Goal: Navigation & Orientation: Understand site structure

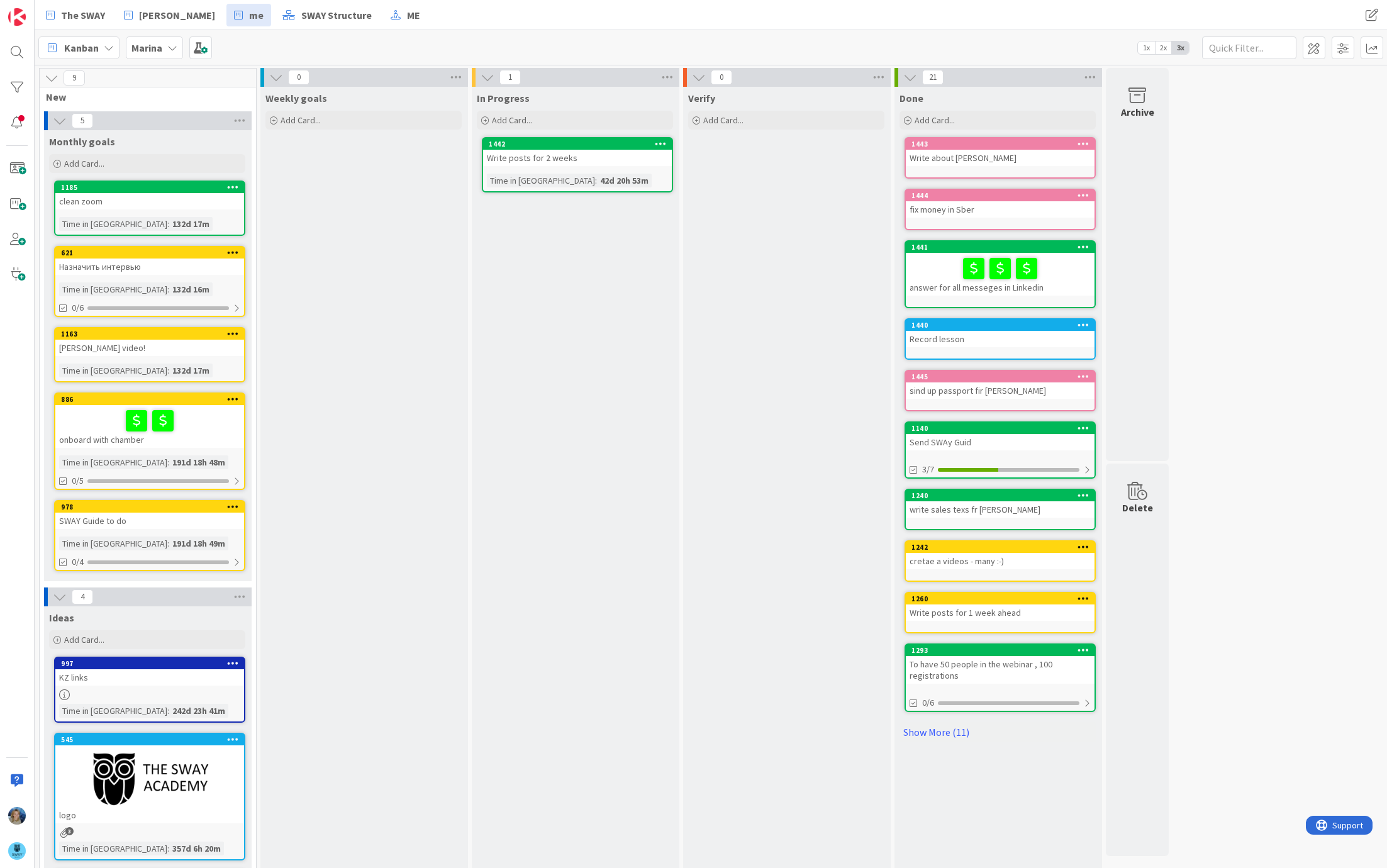
click at [164, 47] on div "Marina" at bounding box center [155, 48] width 57 height 23
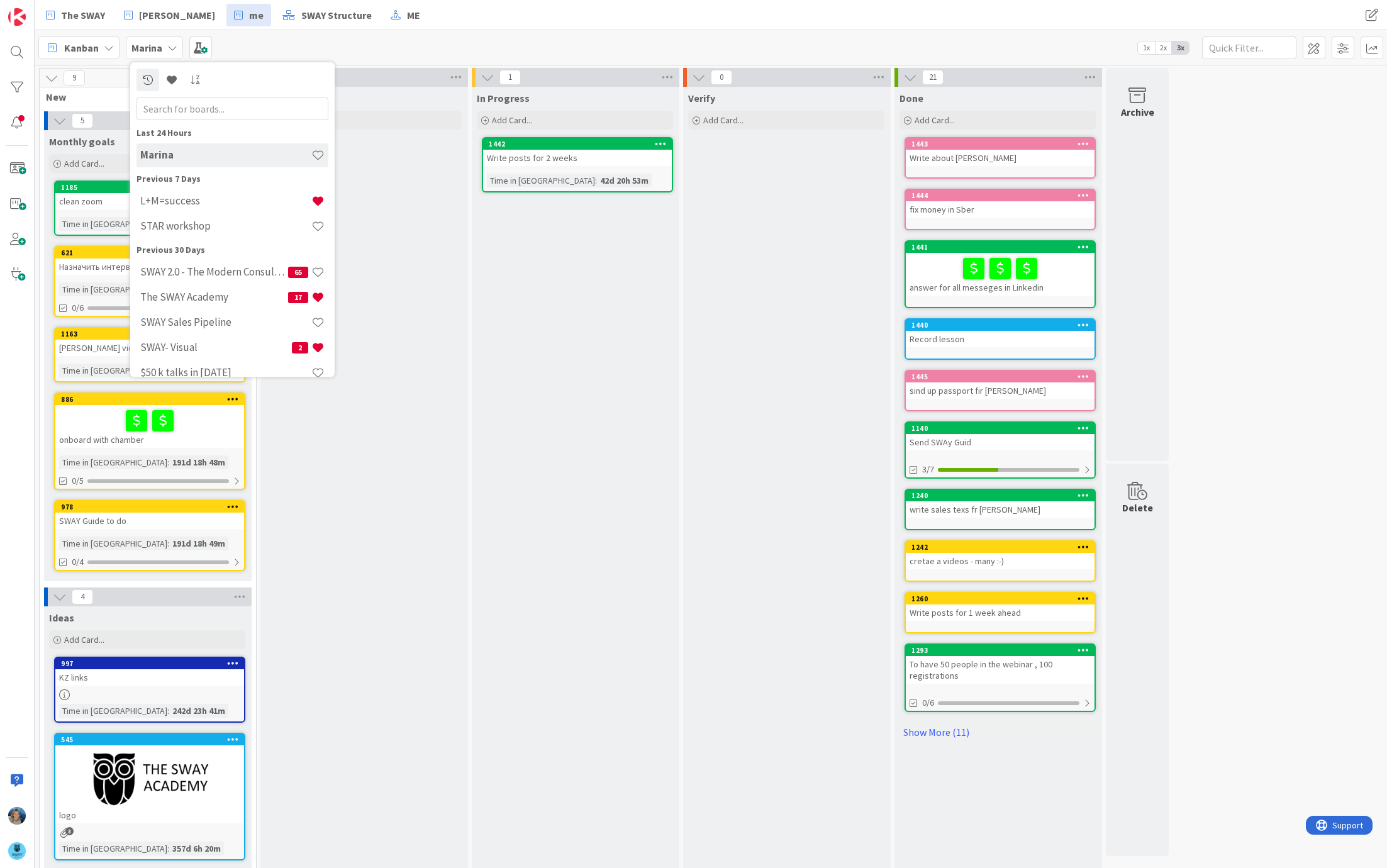
click at [386, 158] on div "Weekly goals Add Card..." at bounding box center [364, 553] width 206 height 932
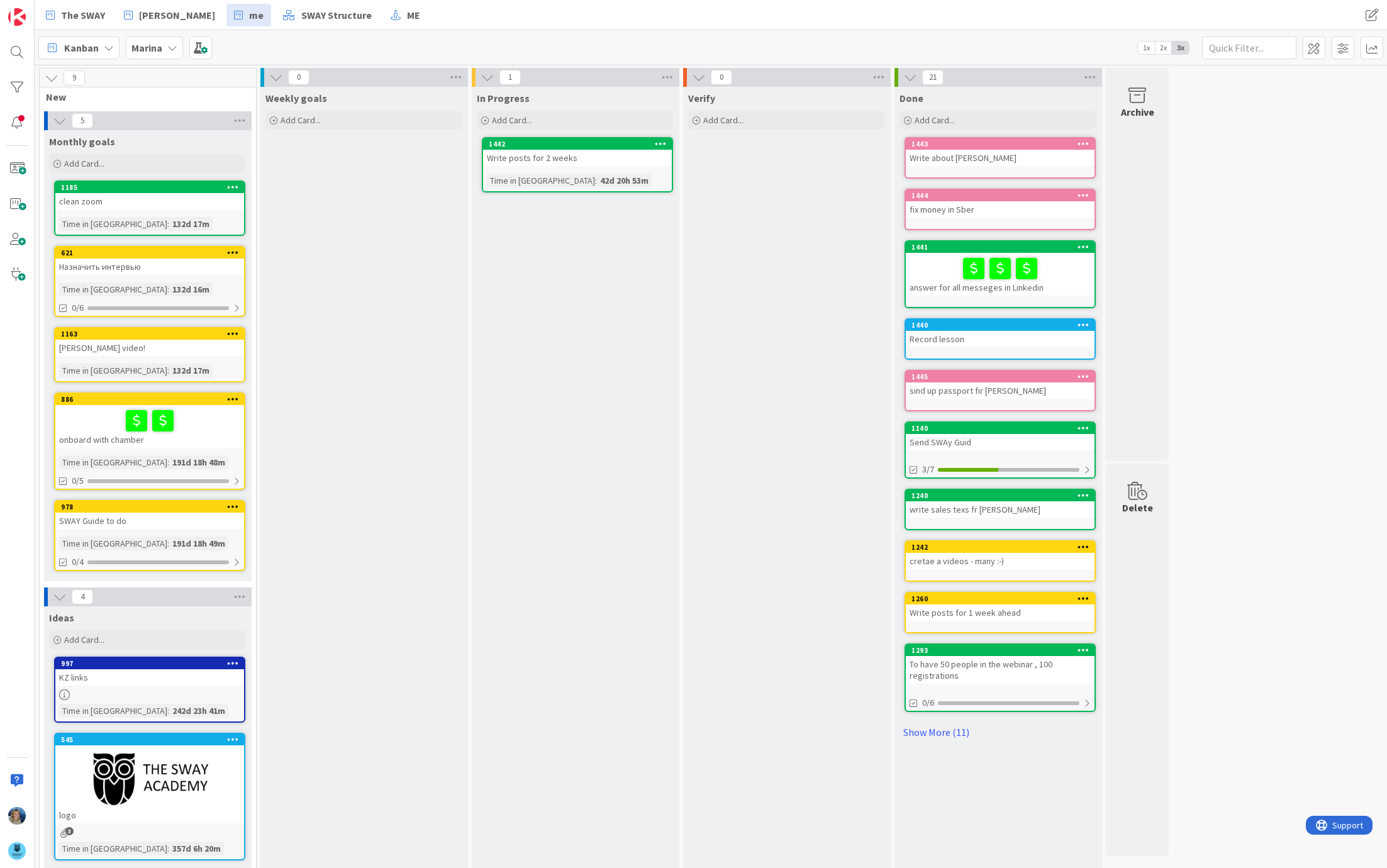
click at [149, 37] on div "Marina" at bounding box center [155, 48] width 57 height 23
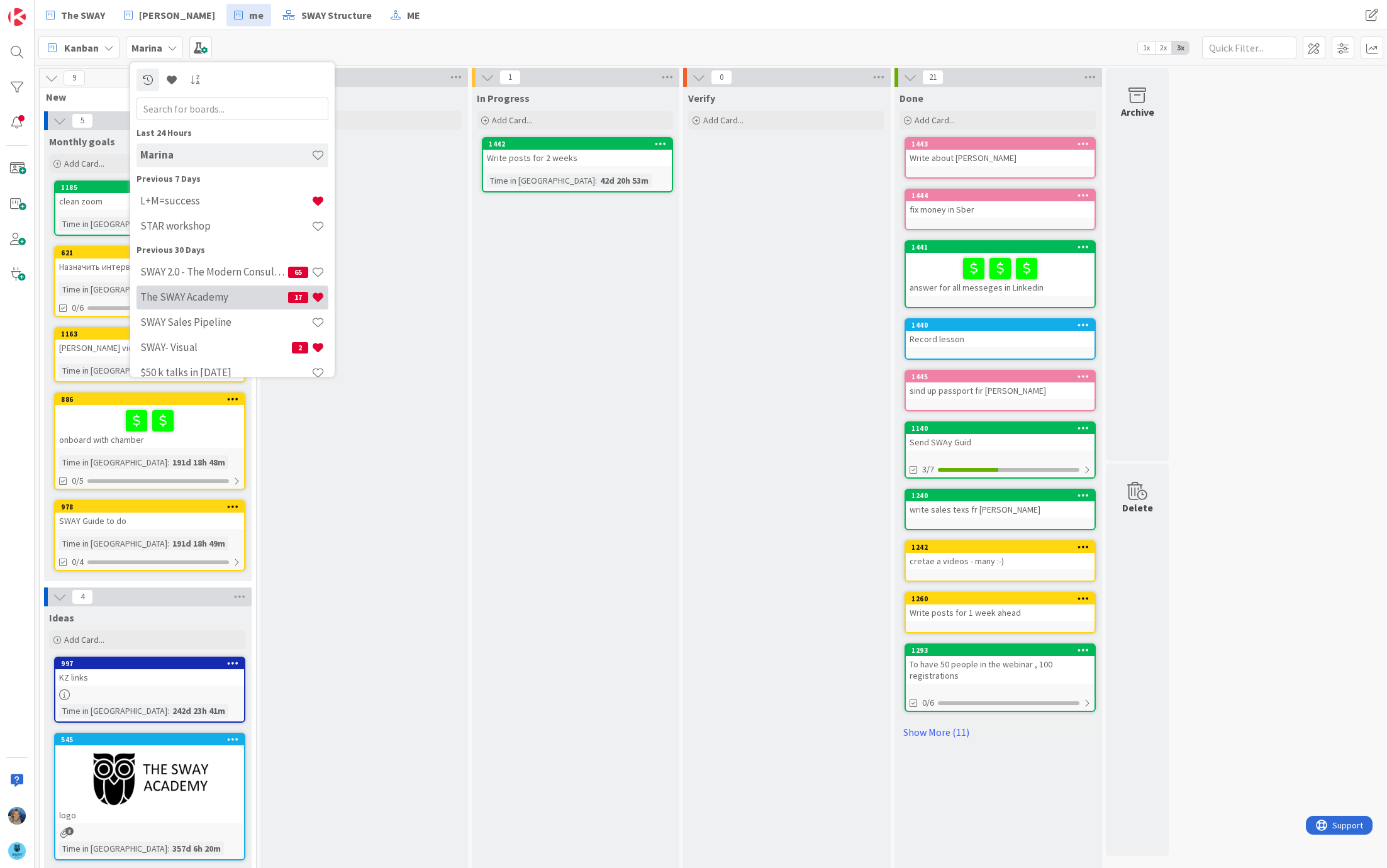
click at [225, 294] on h4 "The SWAY Academy" at bounding box center [214, 297] width 148 height 13
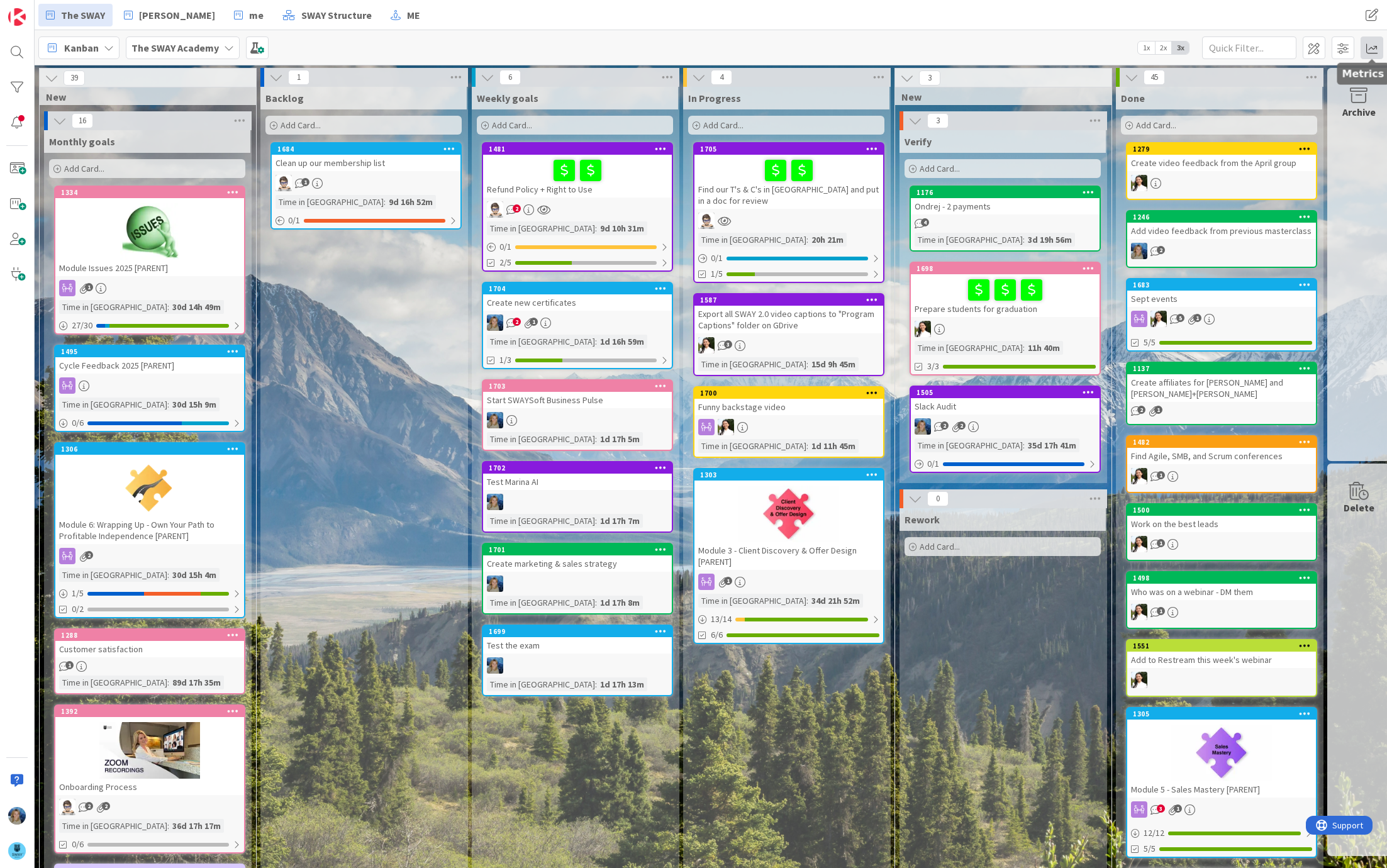
click at [1379, 48] on span at bounding box center [1372, 48] width 23 height 23
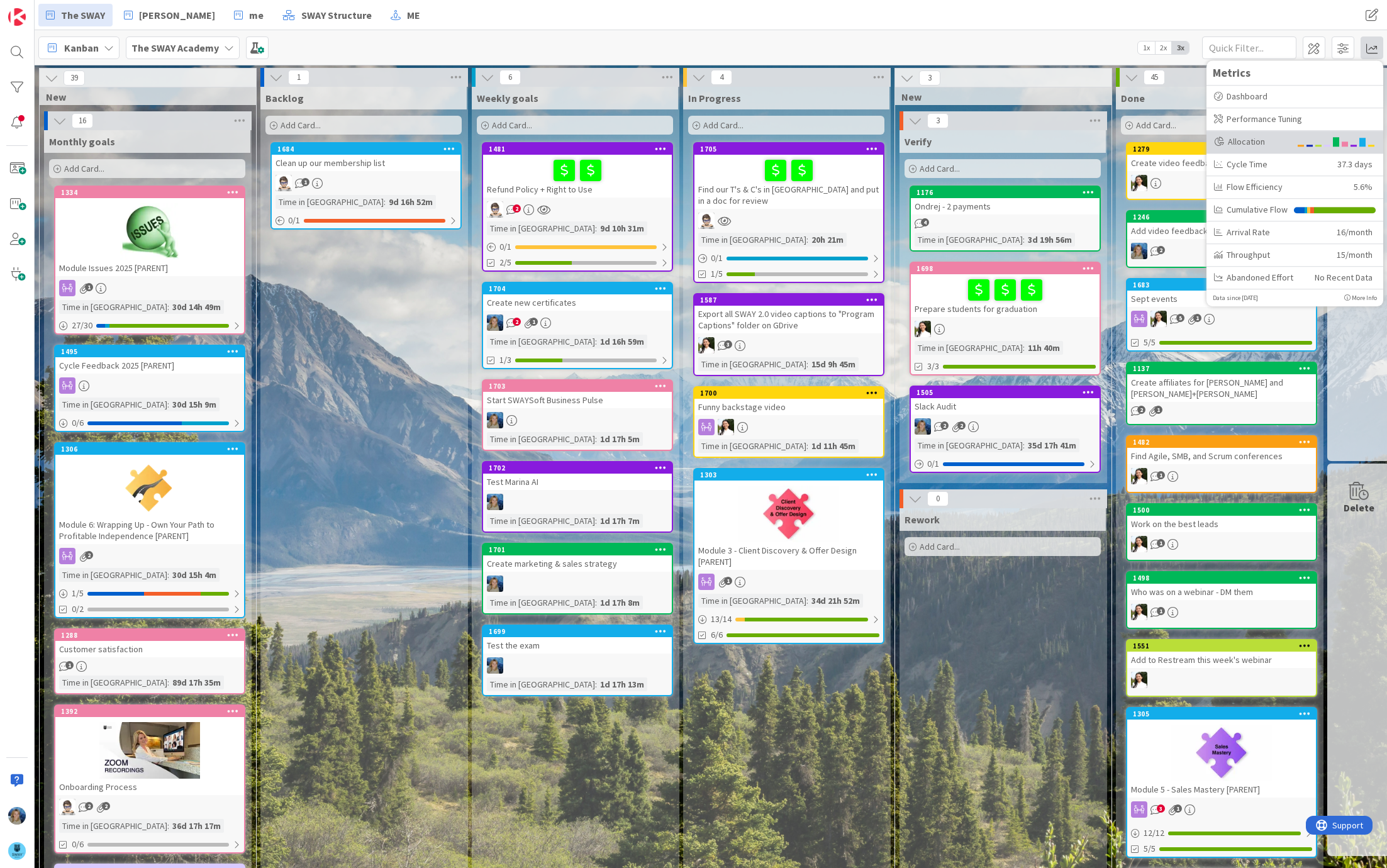
click at [1275, 138] on div "Allocation" at bounding box center [1251, 142] width 76 height 13
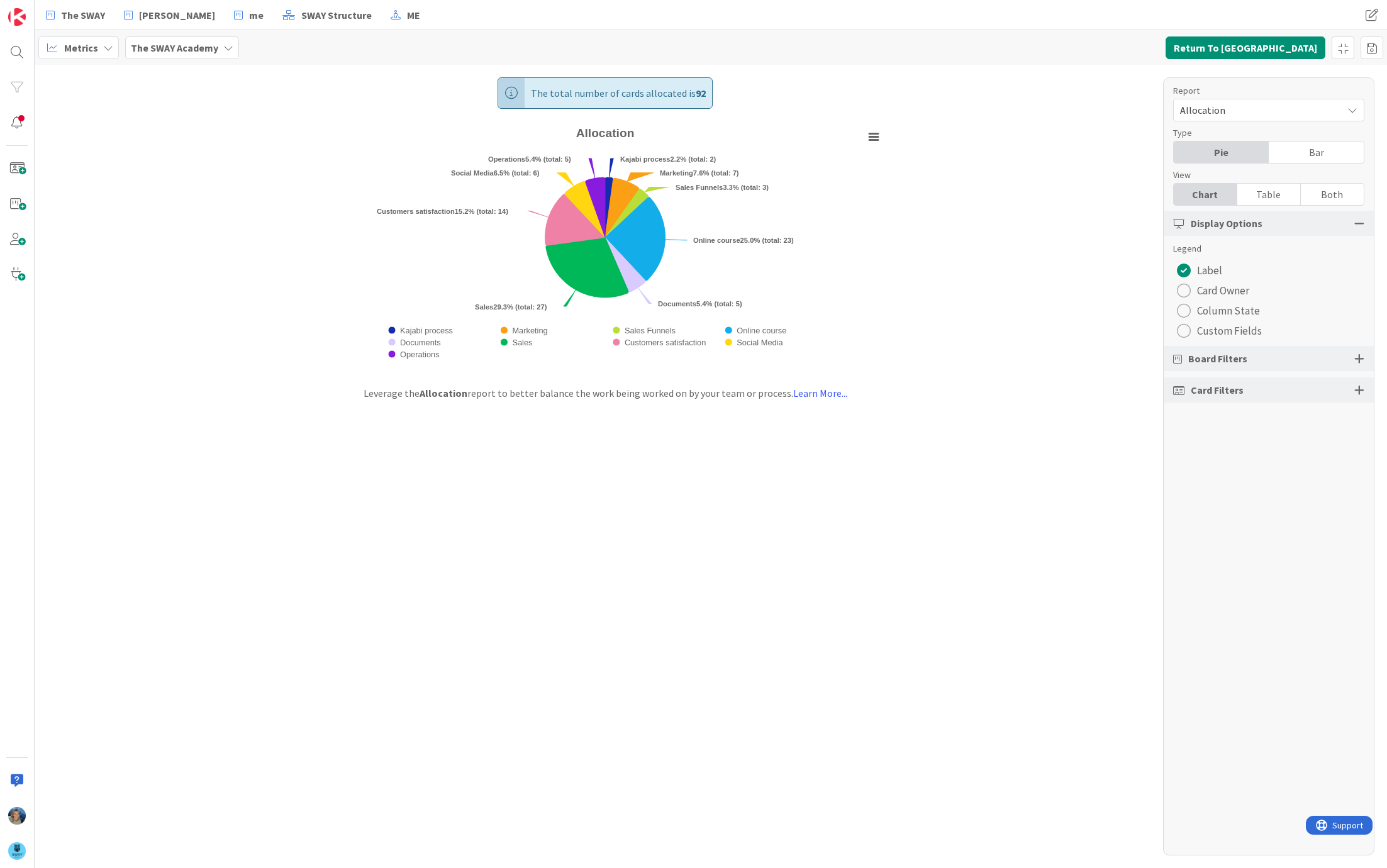
click at [105, 46] on icon at bounding box center [108, 48] width 10 height 10
click at [218, 46] on div "The SWAY Academy" at bounding box center [182, 48] width 114 height 23
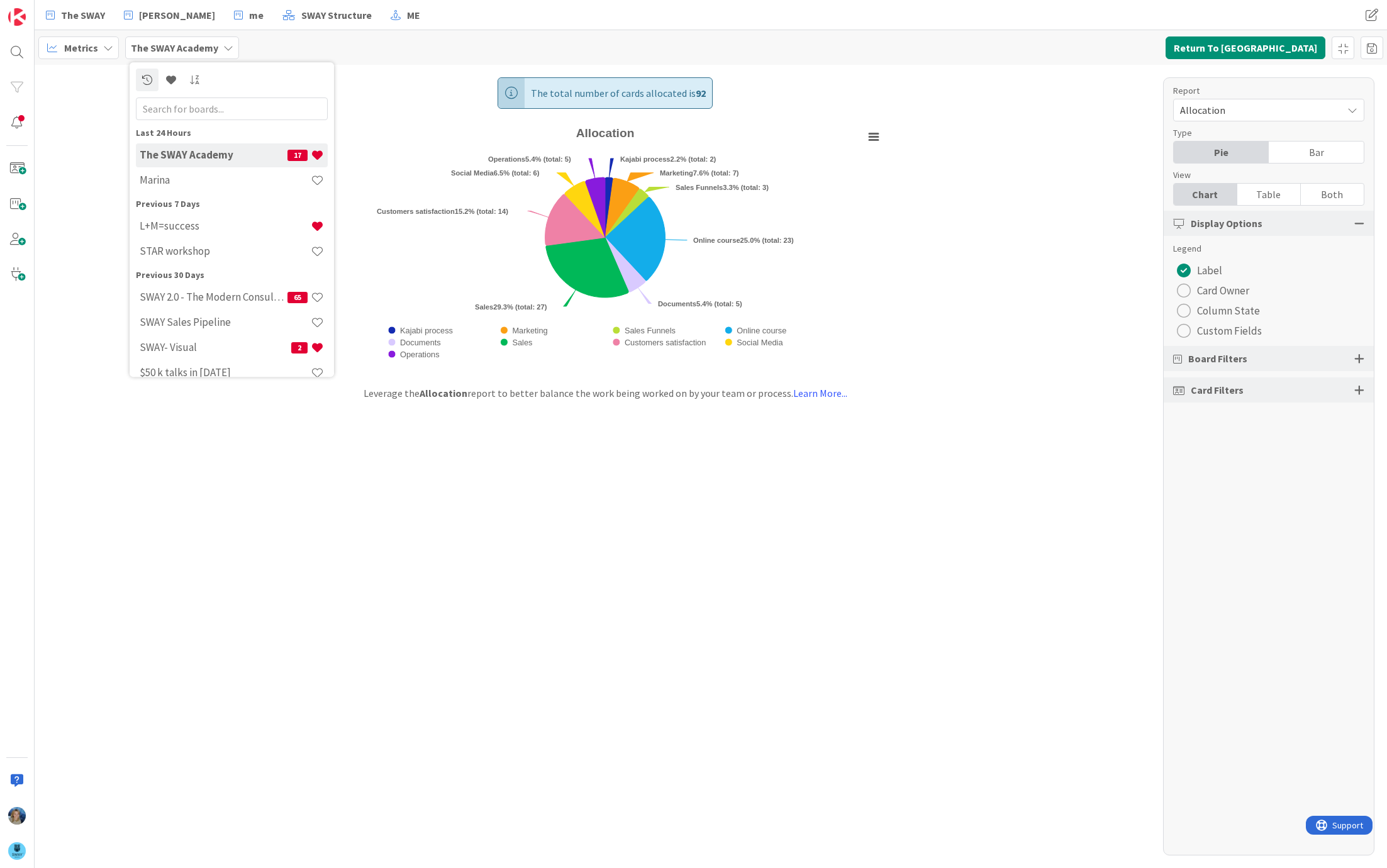
click at [197, 157] on h4 "The SWAY Academy" at bounding box center [214, 155] width 148 height 13
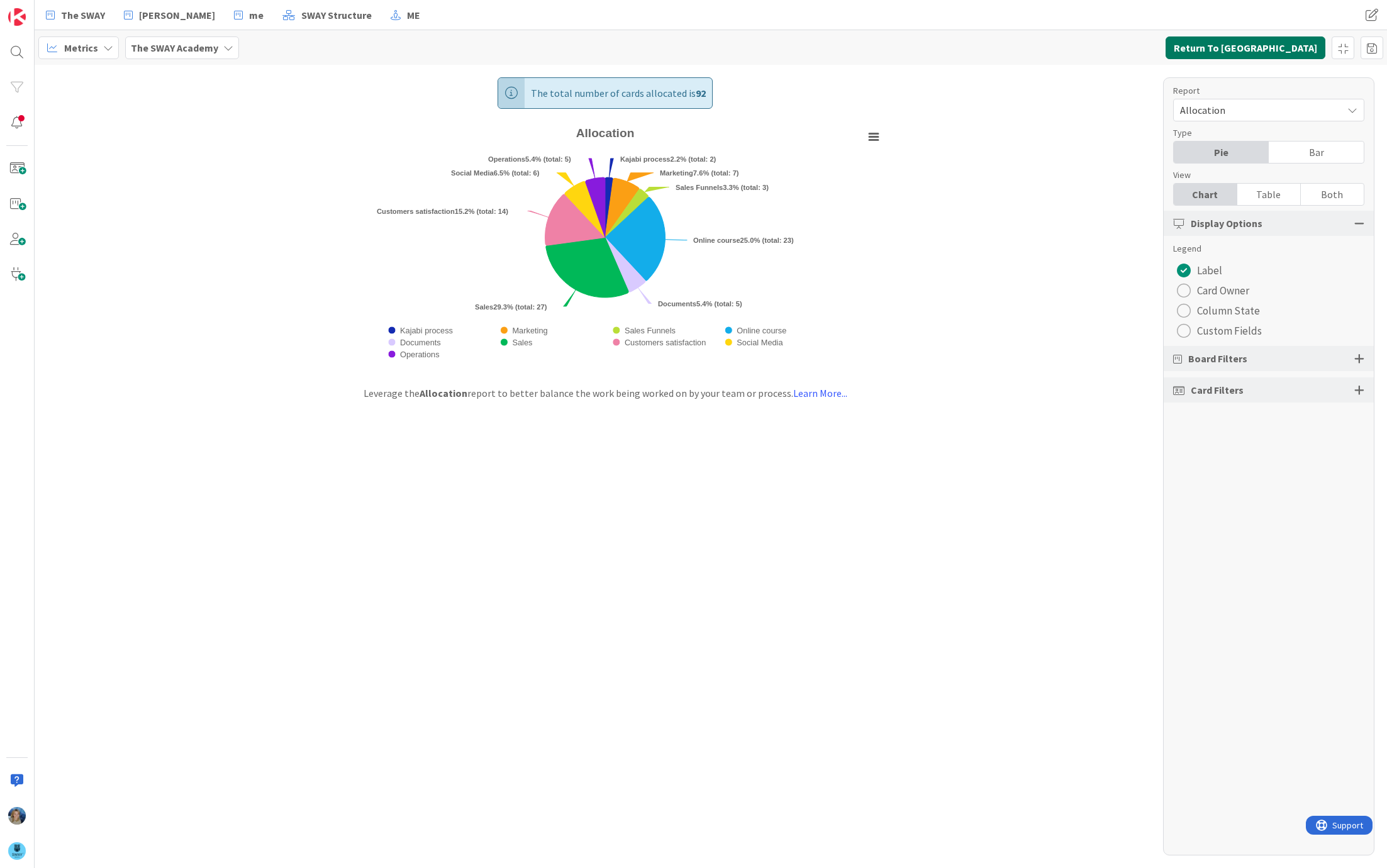
click at [1257, 43] on button "Return To Kanban" at bounding box center [1245, 48] width 160 height 23
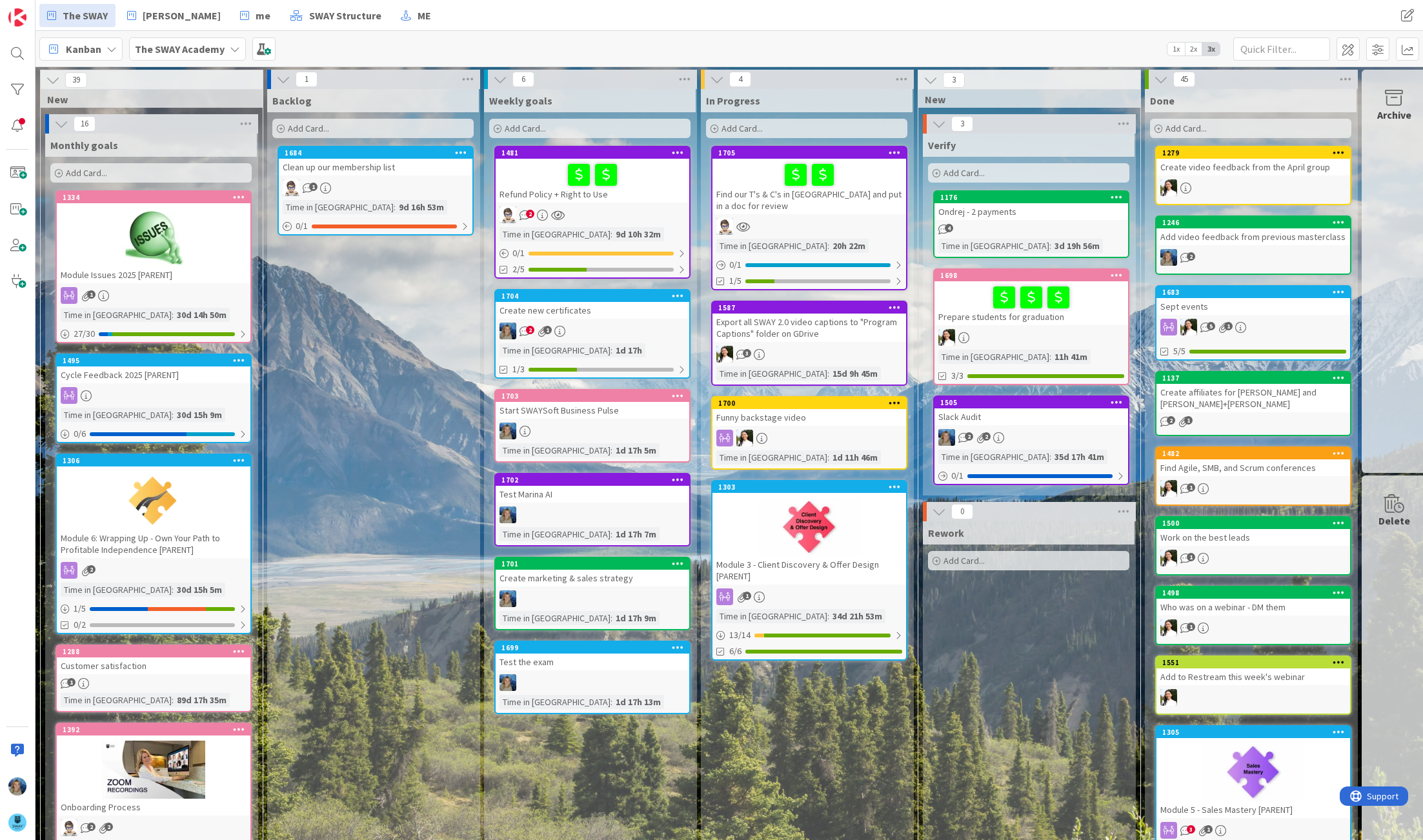
click at [1173, 50] on span "1x" at bounding box center [1176, 48] width 17 height 13
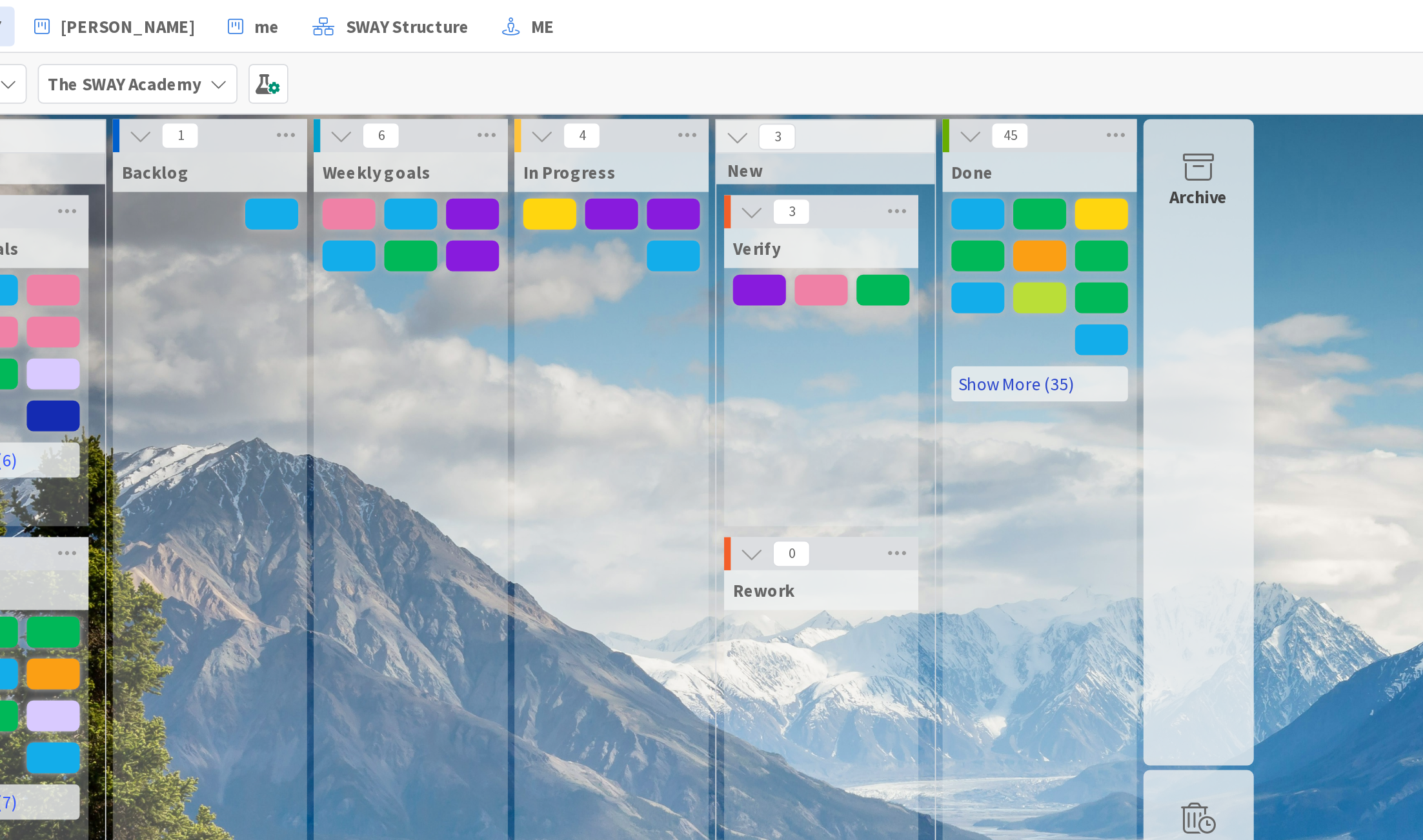
click at [696, 226] on link "Show More (35)" at bounding box center [715, 224] width 104 height 20
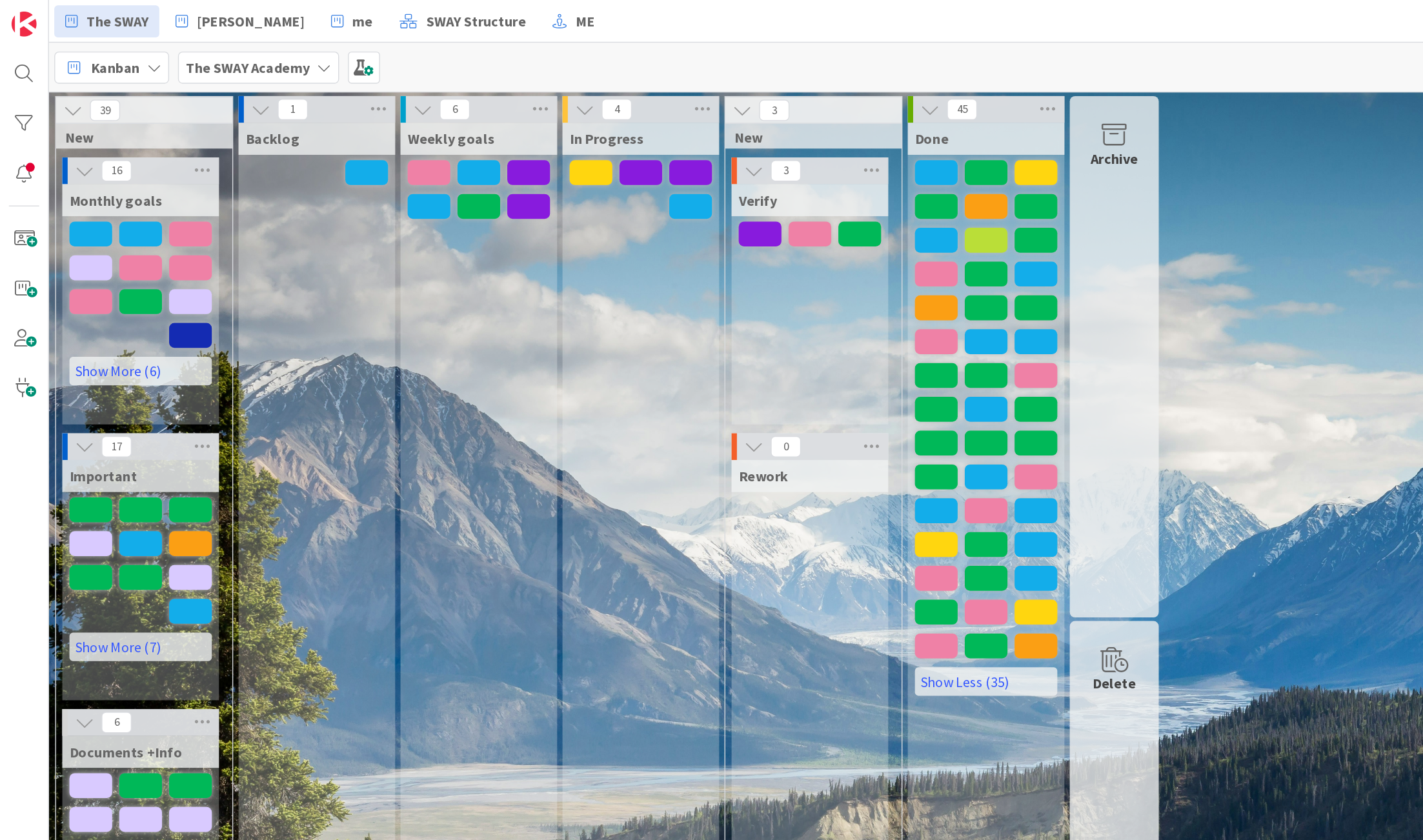
click at [215, 46] on b "The SWAY Academy" at bounding box center [179, 48] width 90 height 13
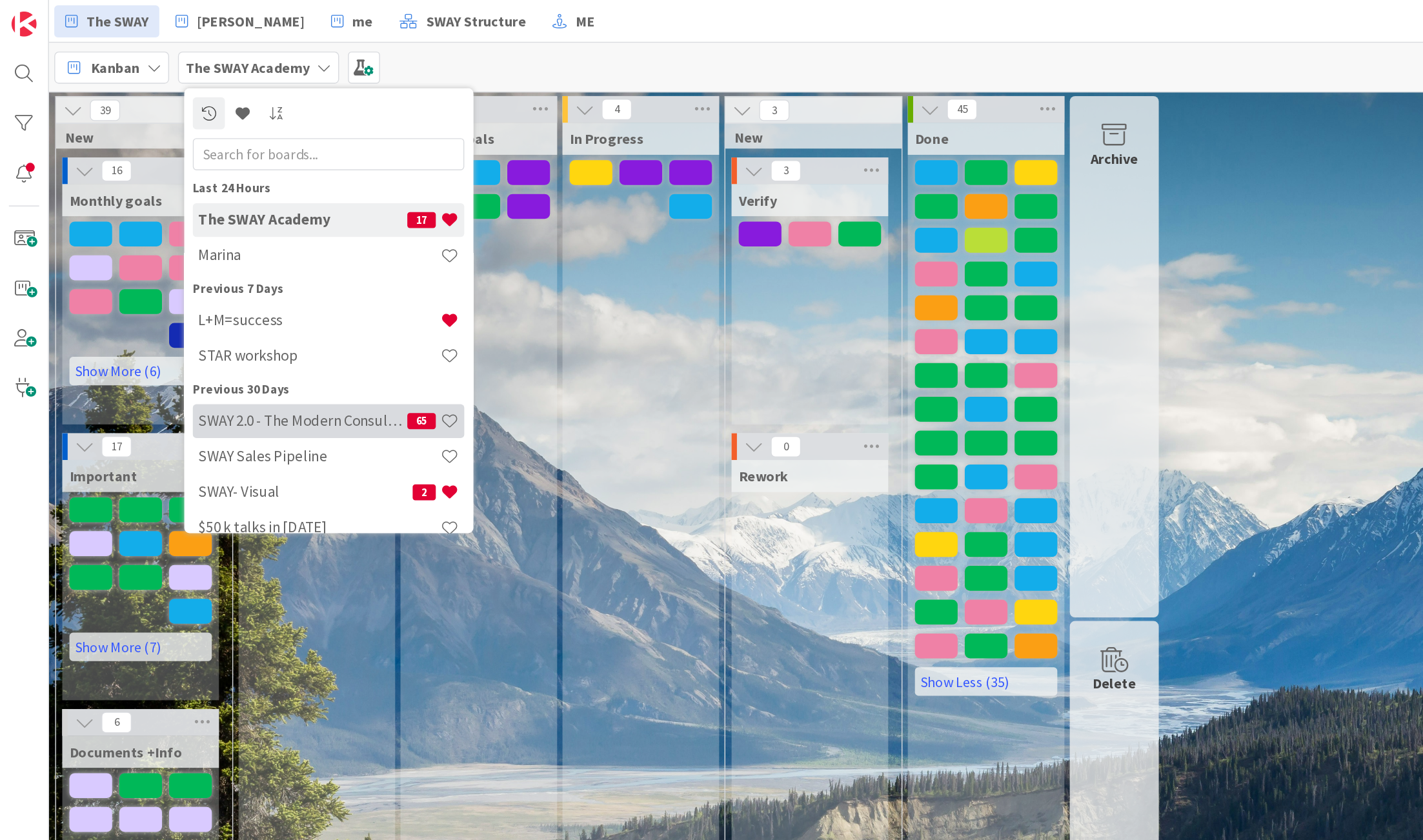
click at [203, 298] on div "SWAY 2.0 - The Modern Consulting Blueprint 65" at bounding box center [238, 305] width 196 height 24
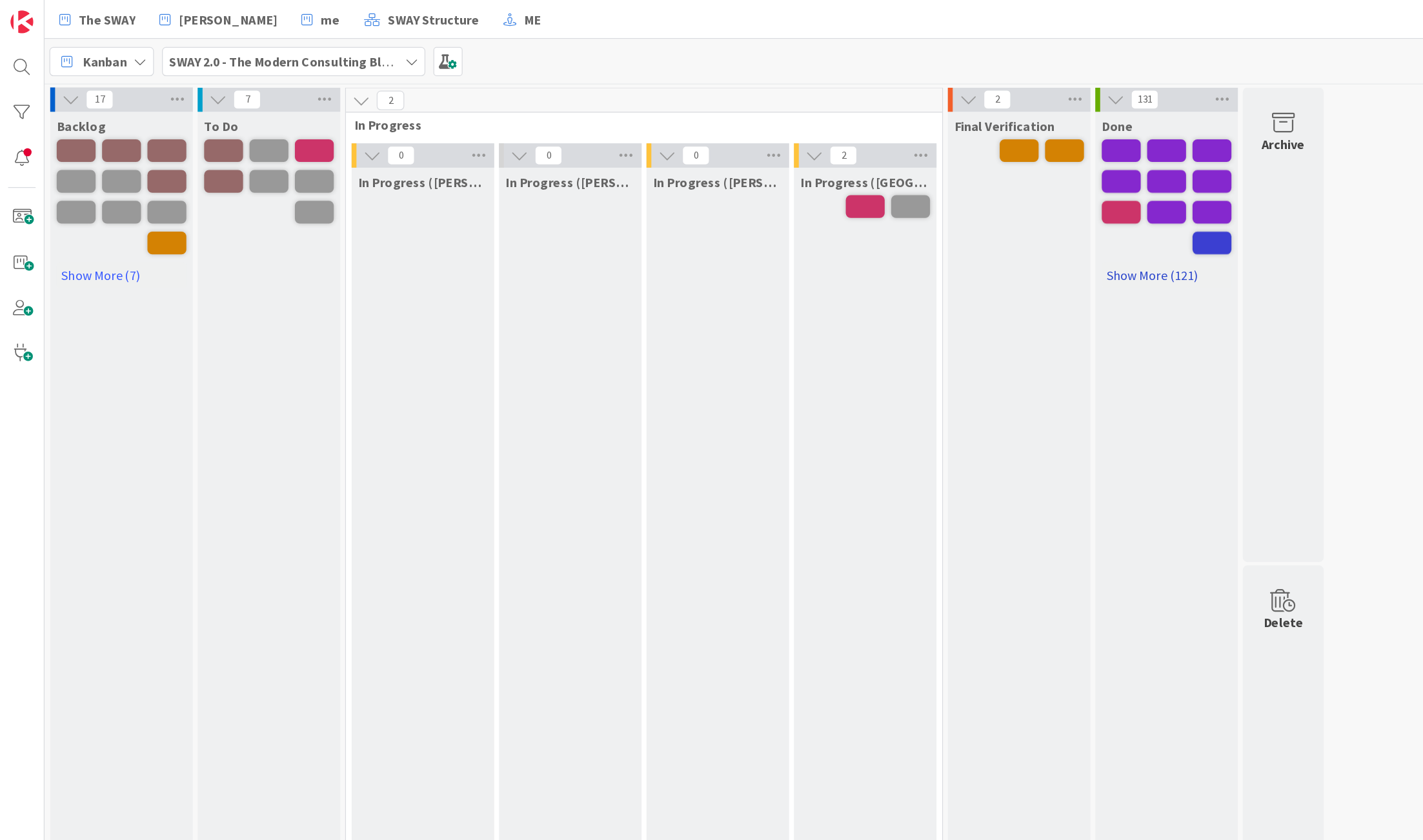
click at [909, 211] on link "Show More (121)" at bounding box center [929, 219] width 104 height 20
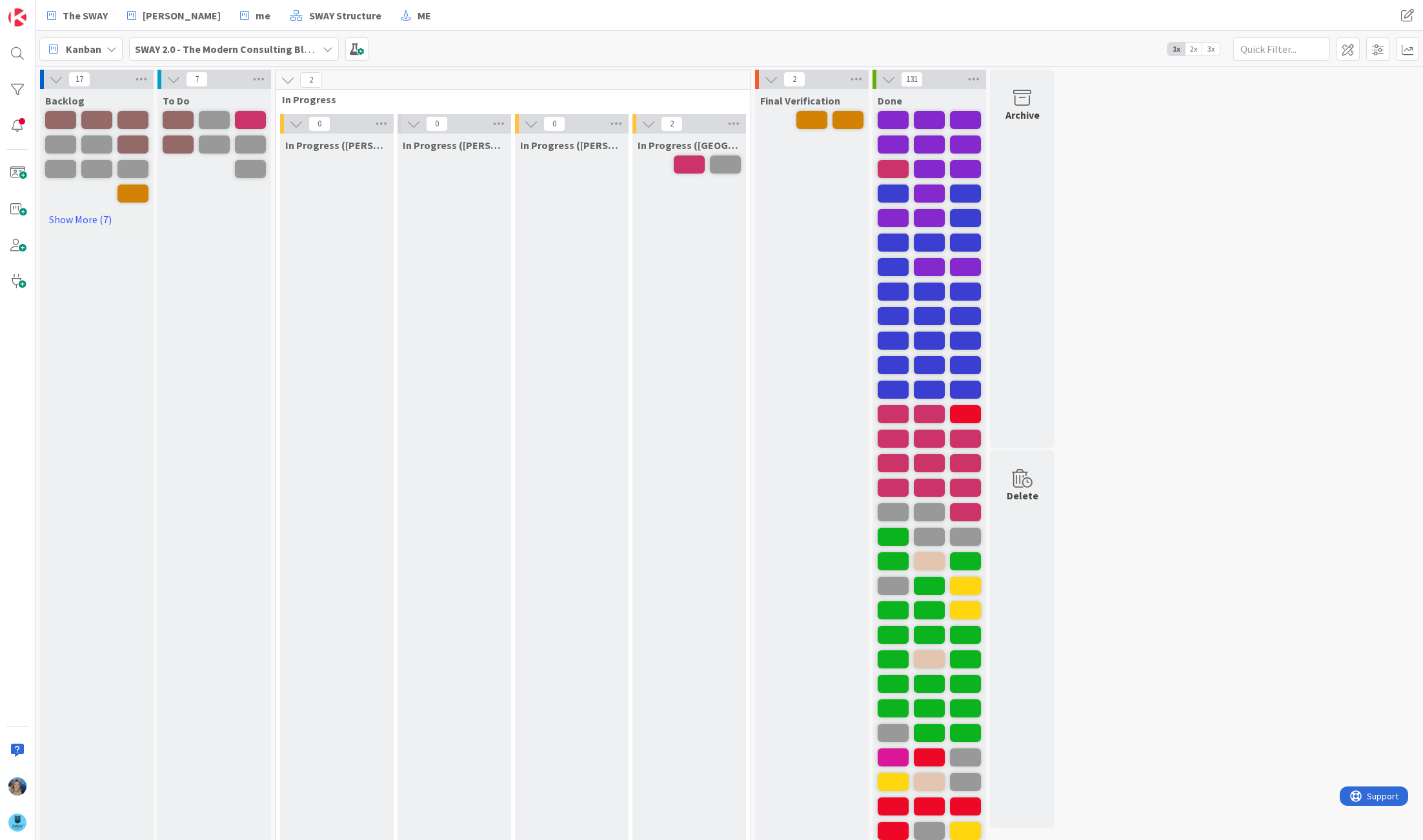
click at [1214, 47] on span "3x" at bounding box center [1211, 48] width 17 height 13
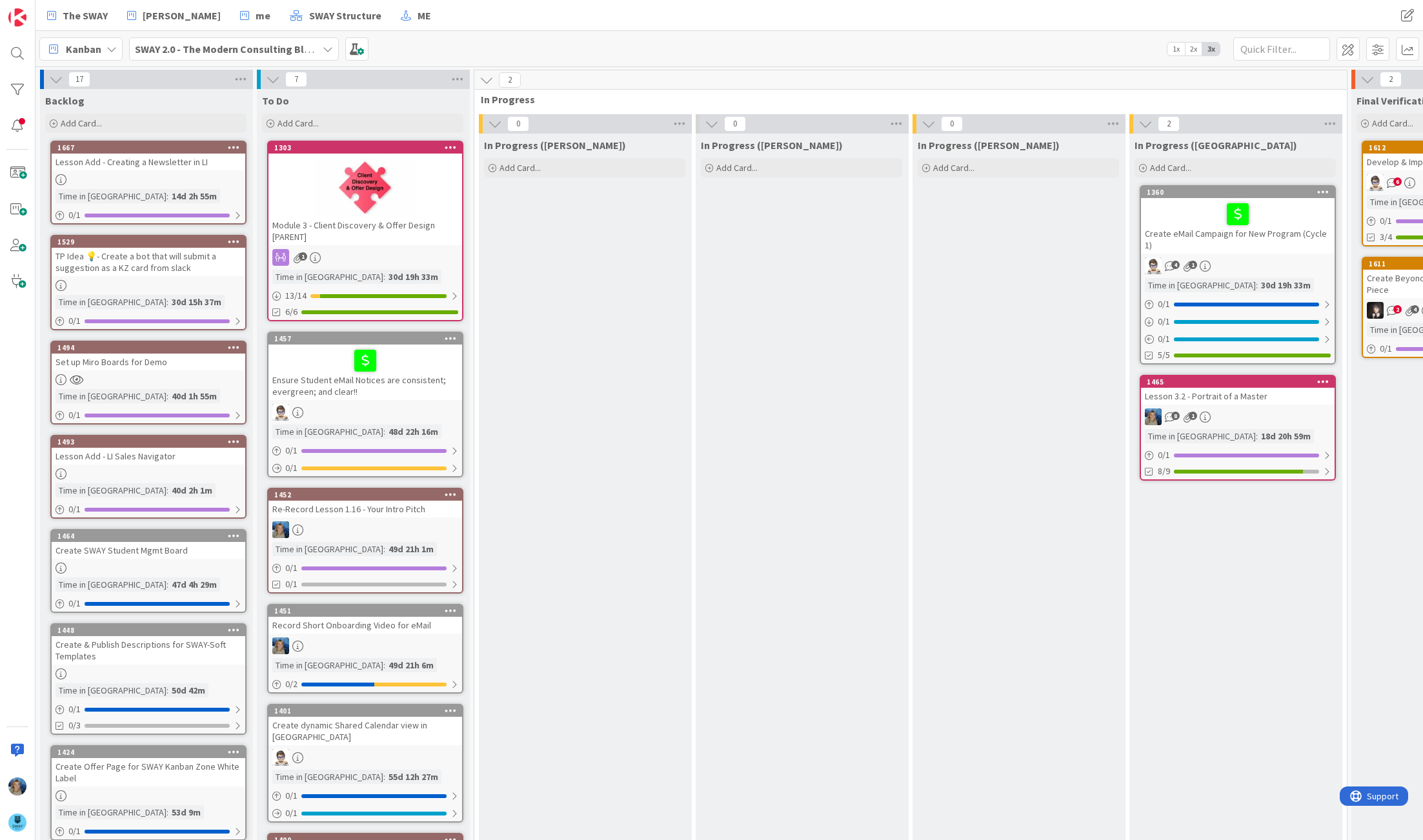
click at [1197, 45] on span "2x" at bounding box center [1193, 48] width 17 height 13
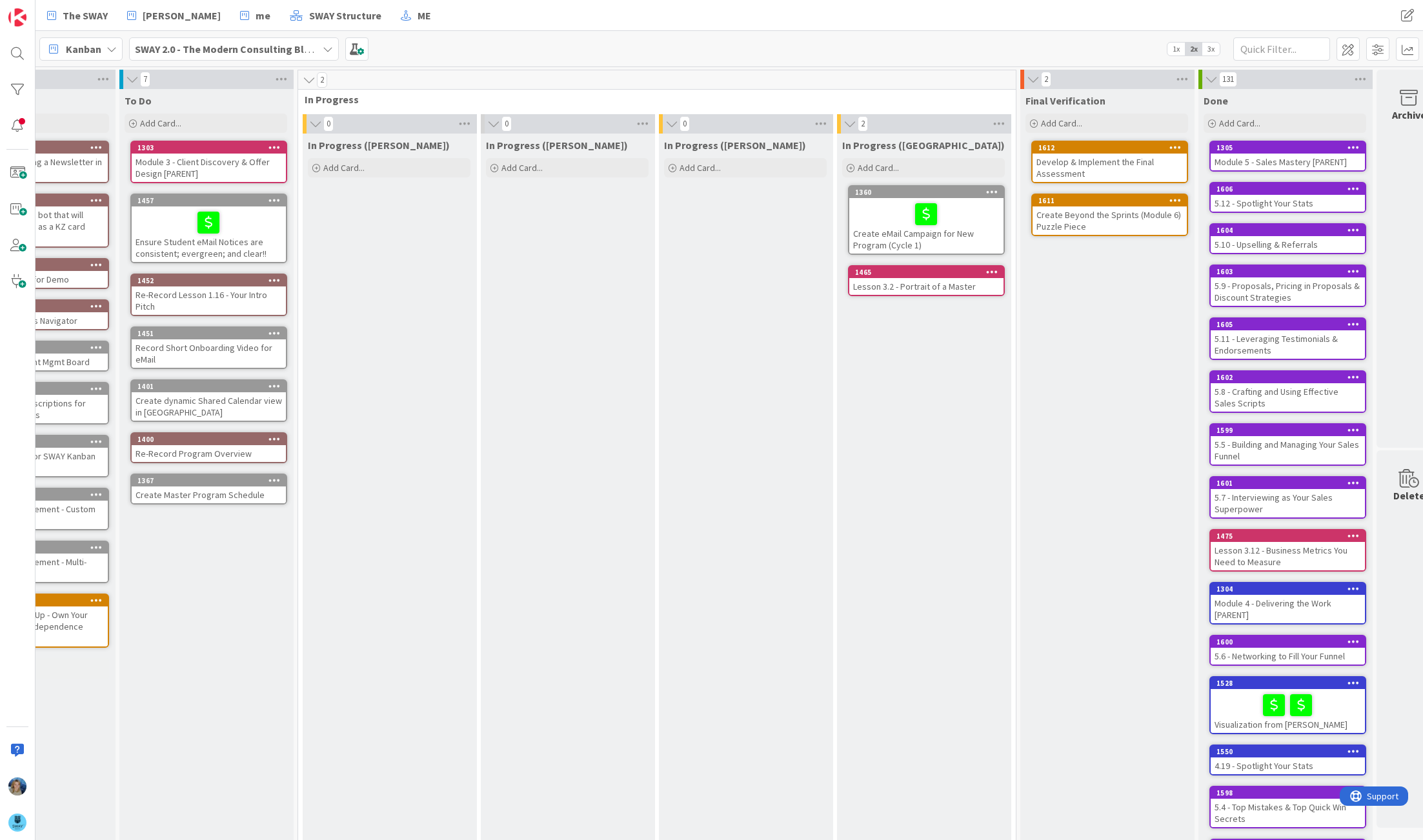
scroll to position [0, 121]
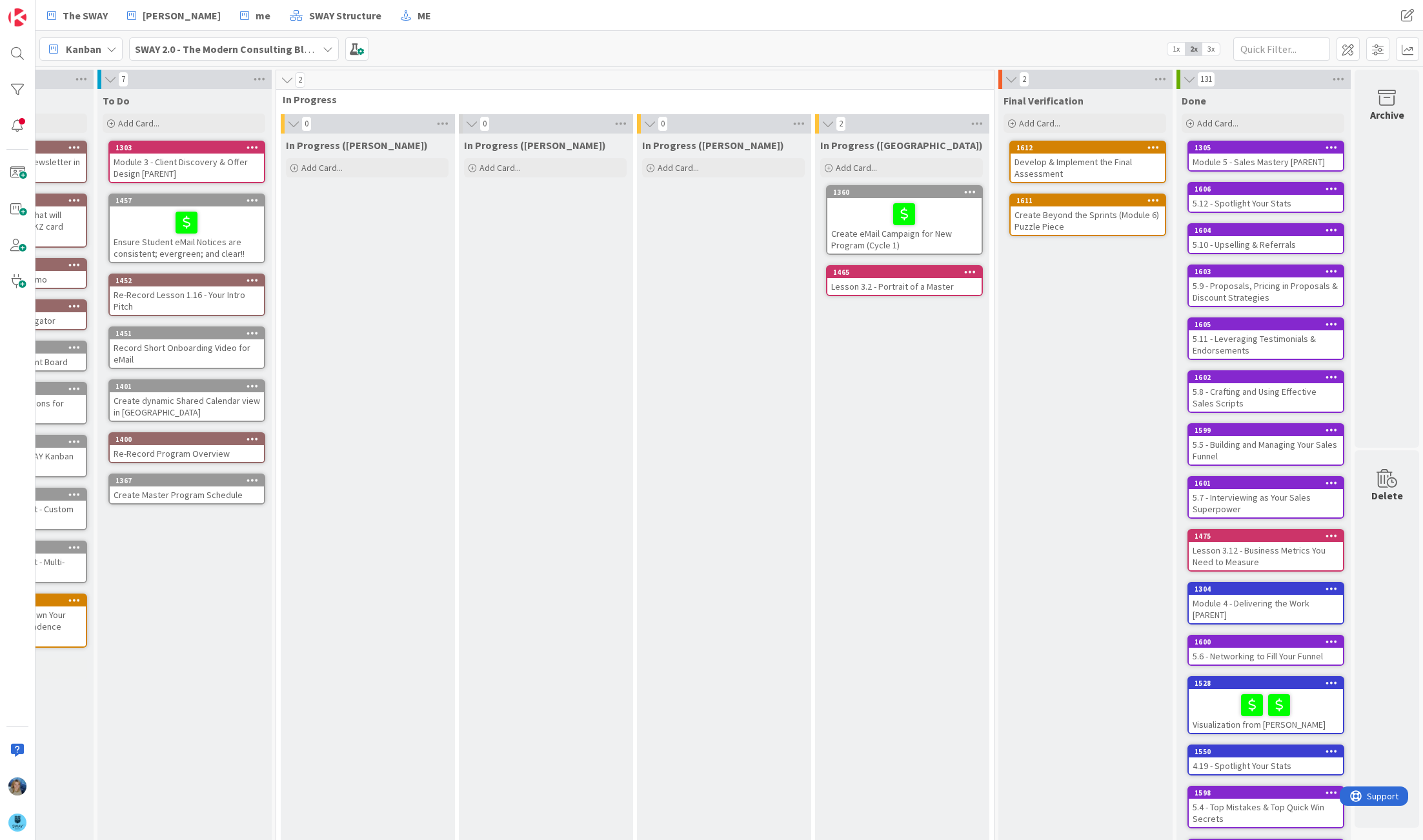
click at [285, 79] on icon at bounding box center [287, 79] width 14 height 13
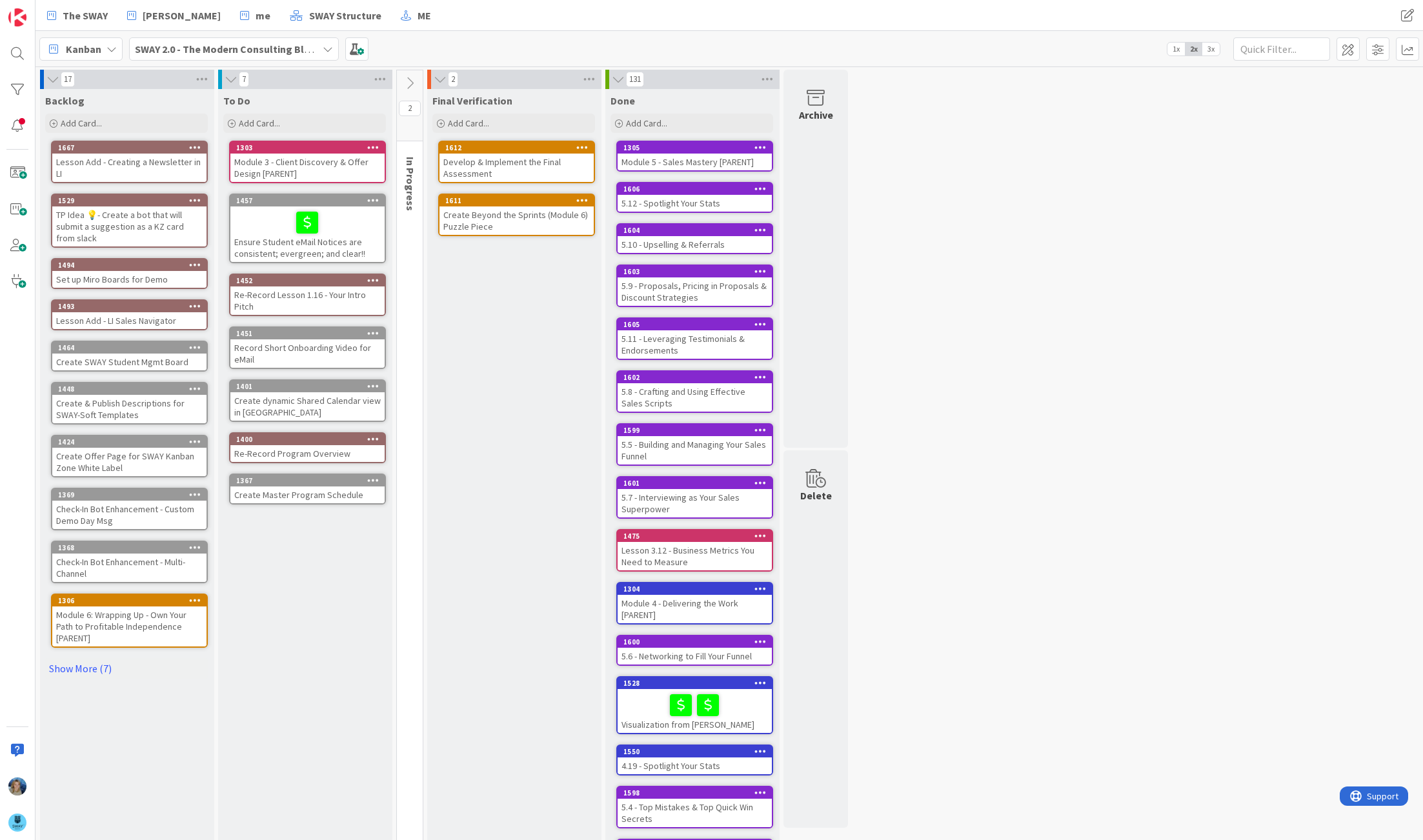
scroll to position [0, 0]
click at [409, 82] on icon at bounding box center [410, 83] width 14 height 14
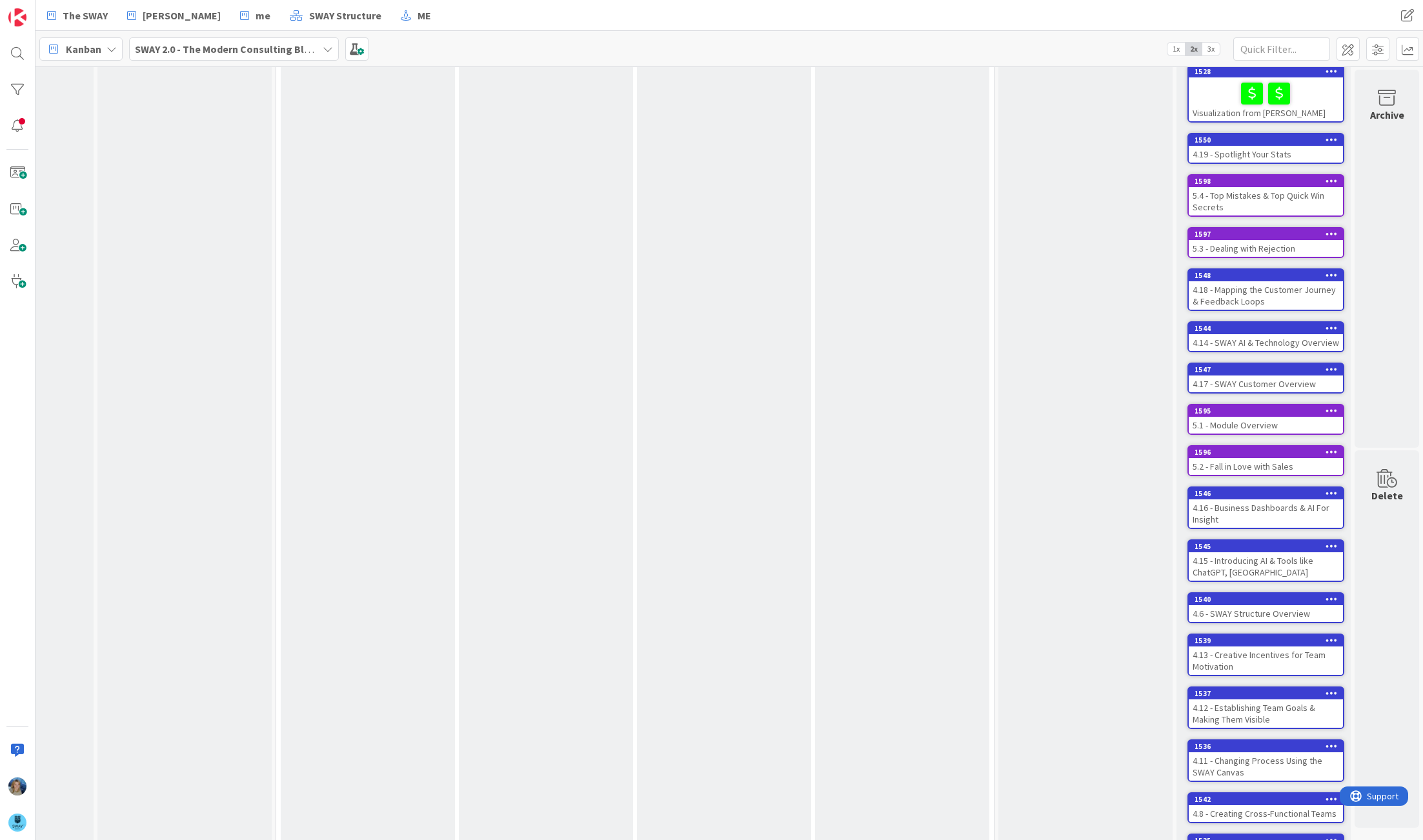
scroll to position [0, 121]
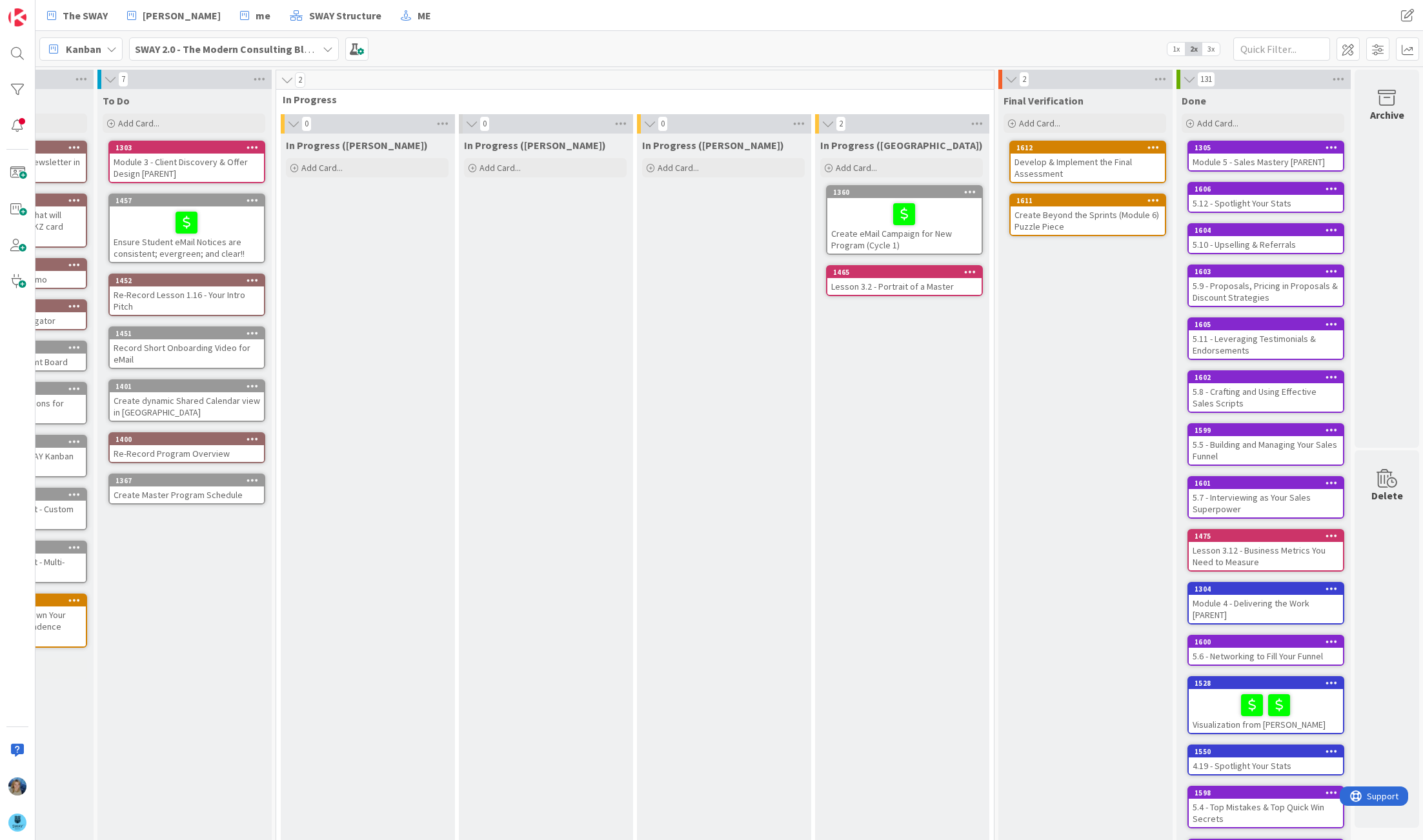
click at [1177, 45] on span "1x" at bounding box center [1176, 48] width 17 height 13
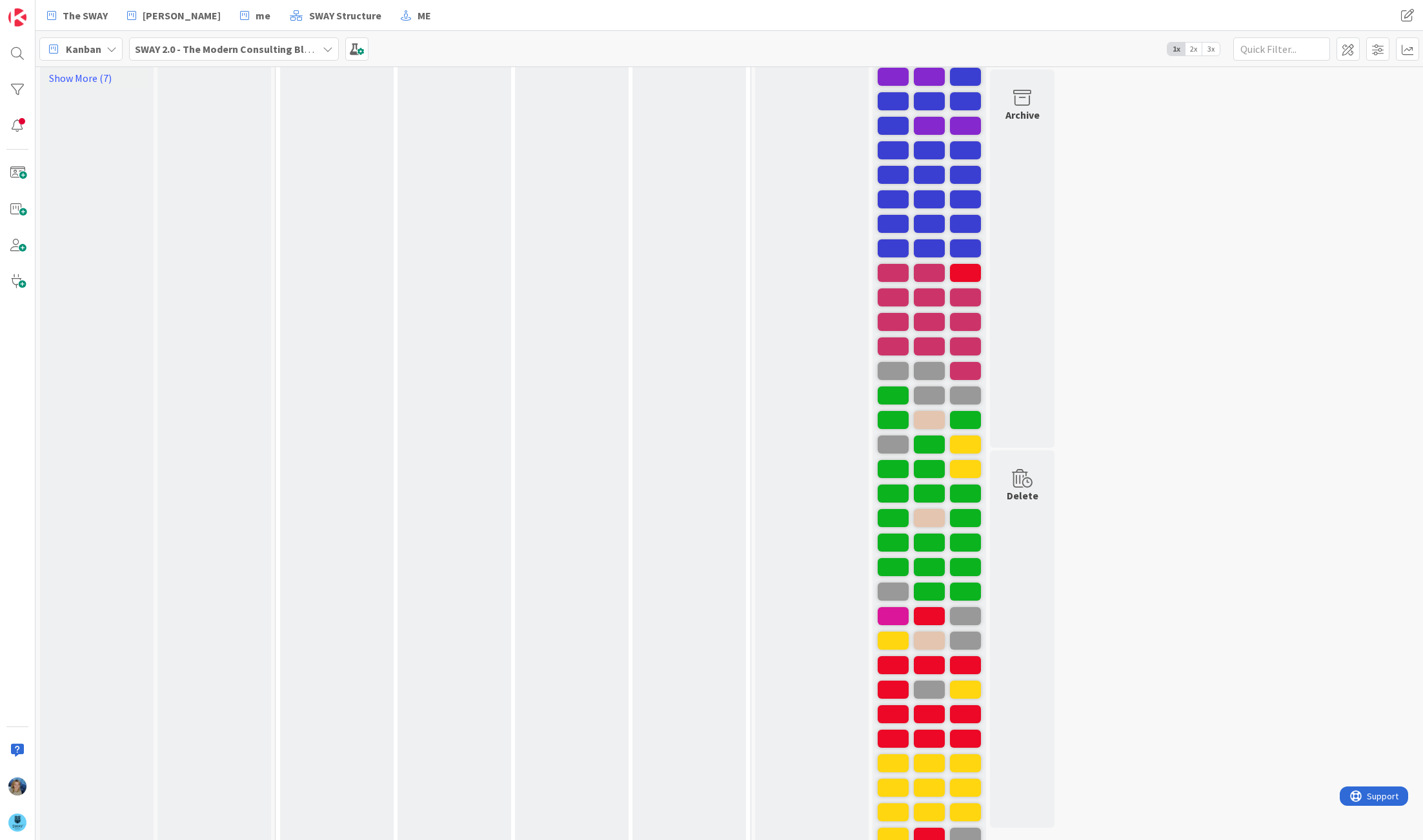
scroll to position [0, 0]
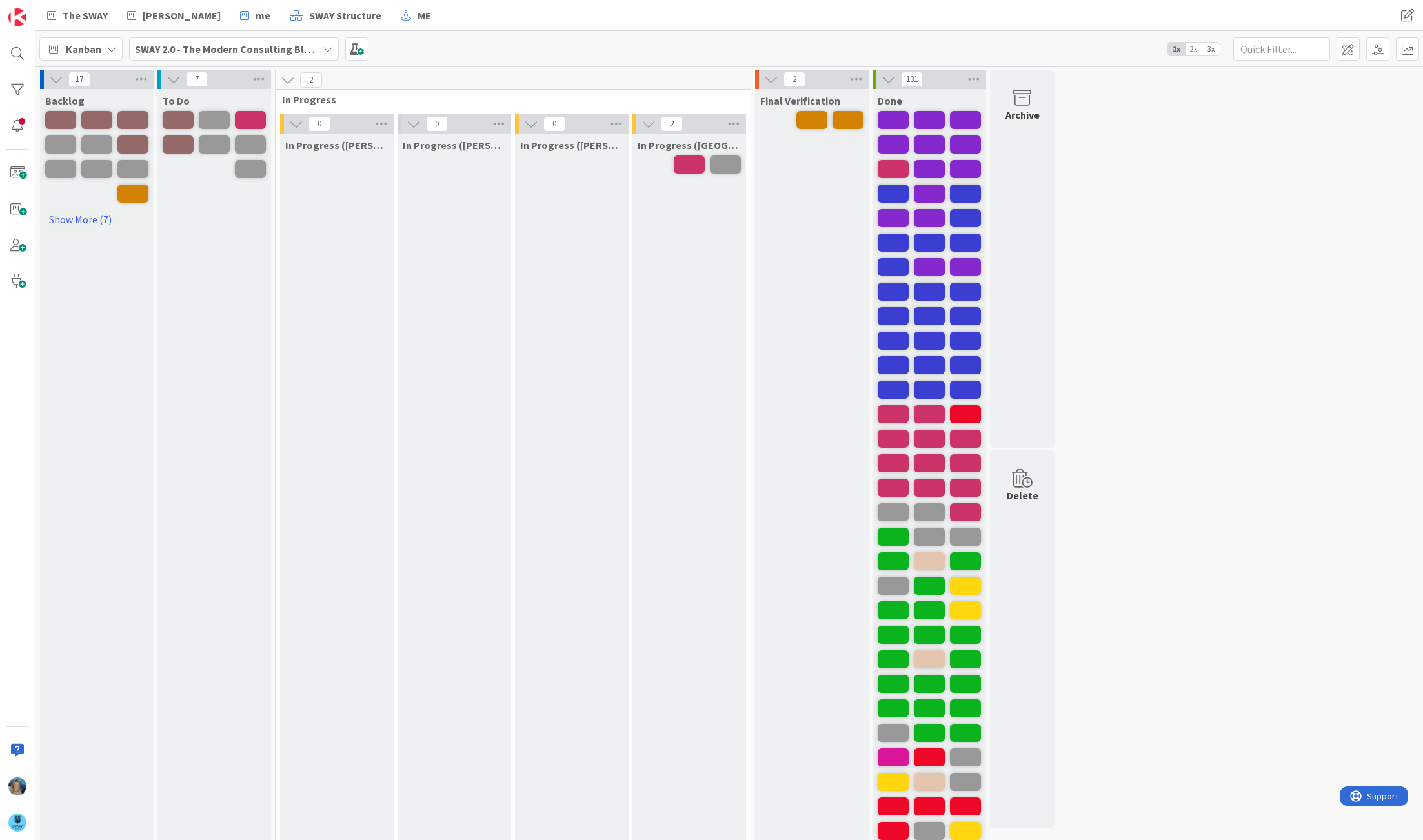
click at [1178, 46] on span "1x" at bounding box center [1176, 48] width 17 height 13
click at [20, 817] on img at bounding box center [17, 823] width 18 height 18
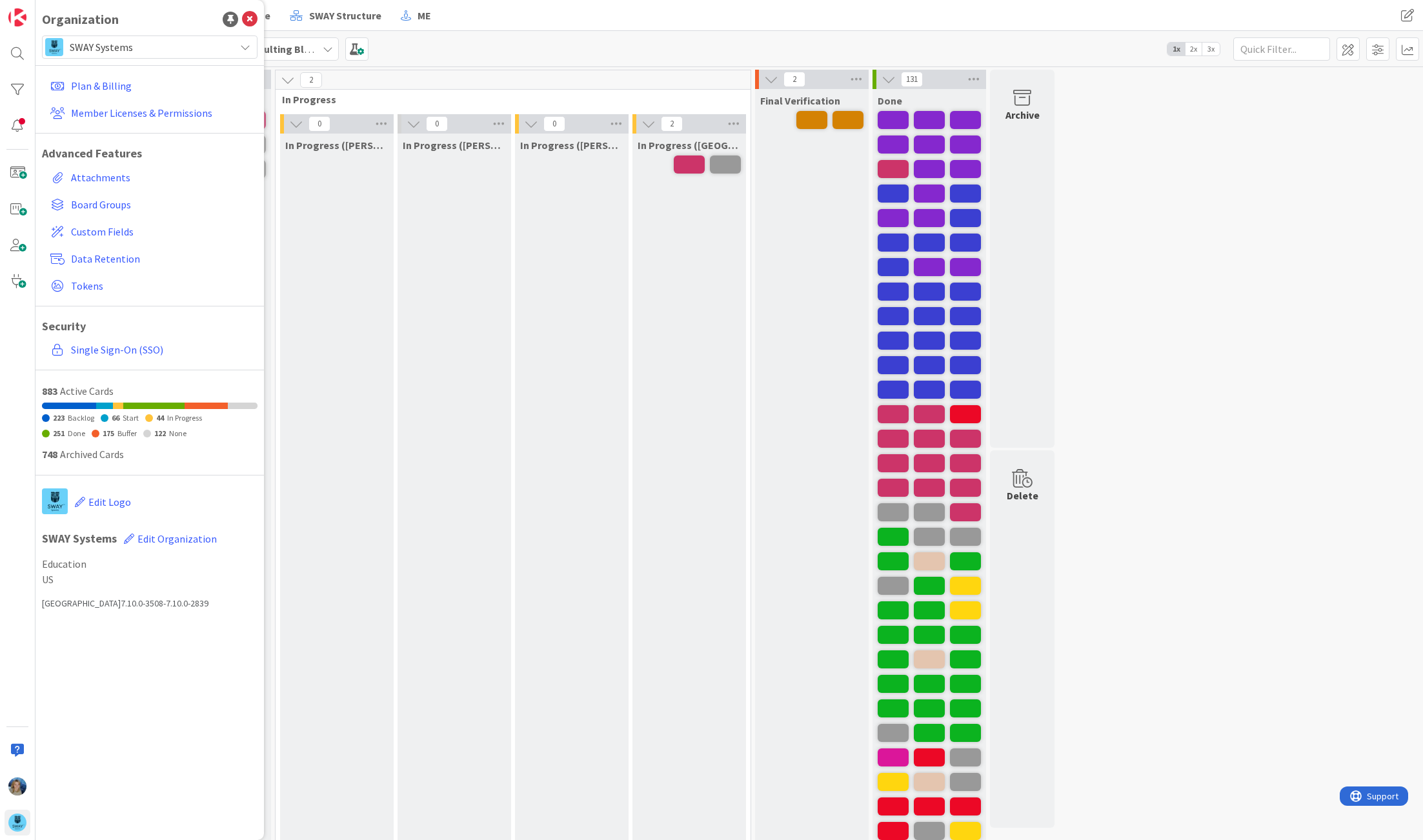
click at [178, 51] on span "SWAY Systems" at bounding box center [149, 47] width 159 height 18
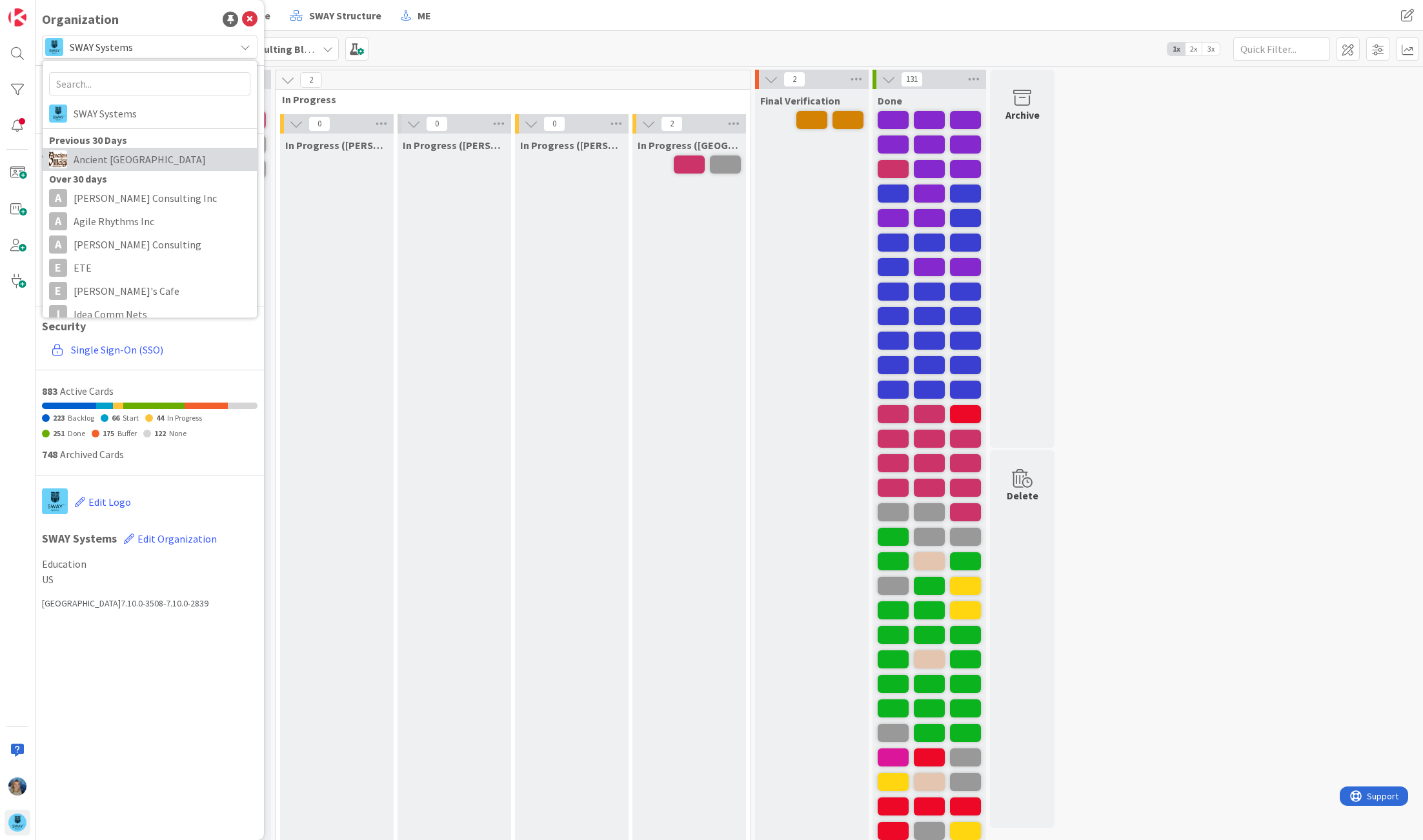
click at [157, 157] on span "Ancient Lore Village" at bounding box center [162, 159] width 177 height 20
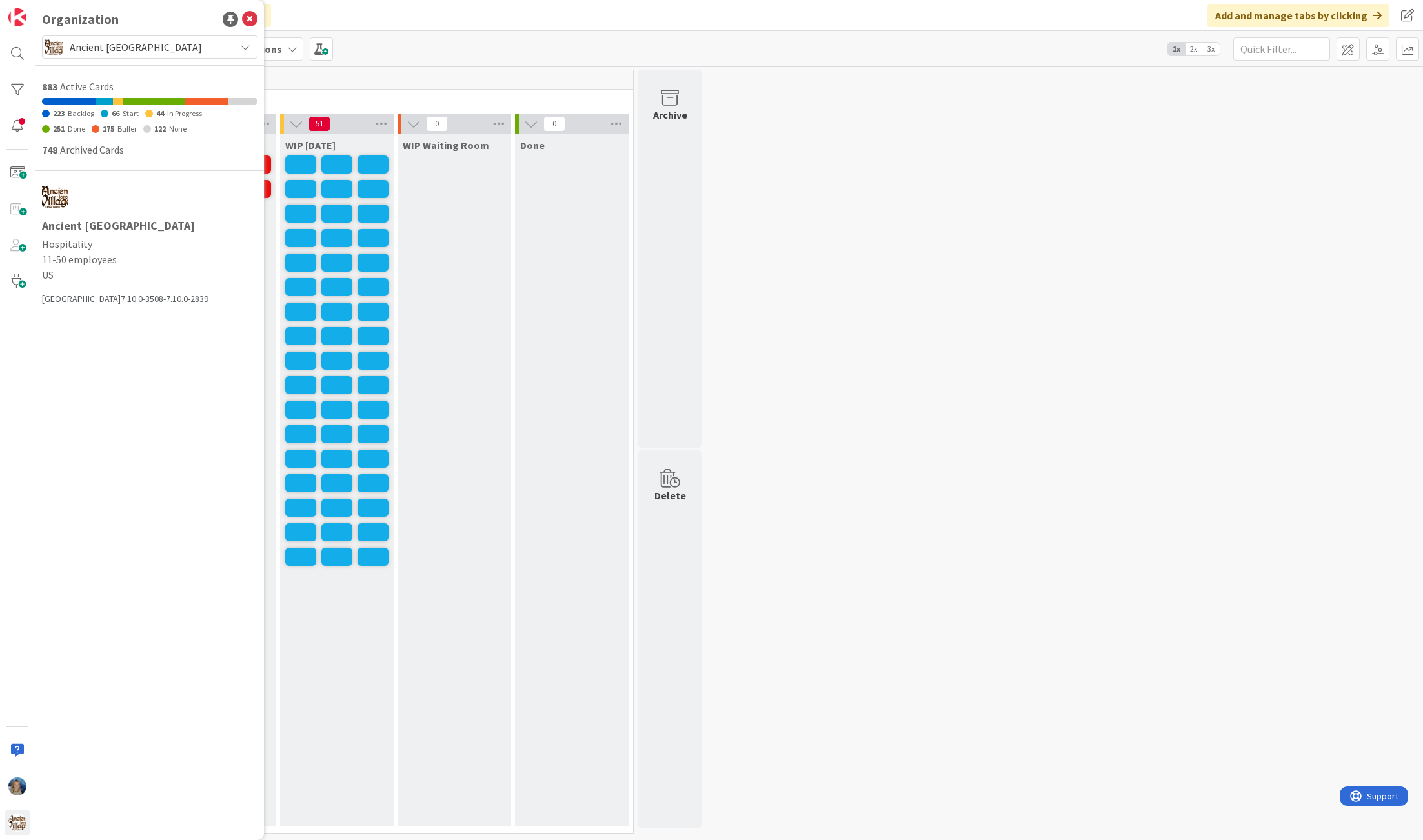
click at [431, 39] on div "Kanban HANNAH | Reservations 1x 2x 3x" at bounding box center [729, 48] width 1387 height 36
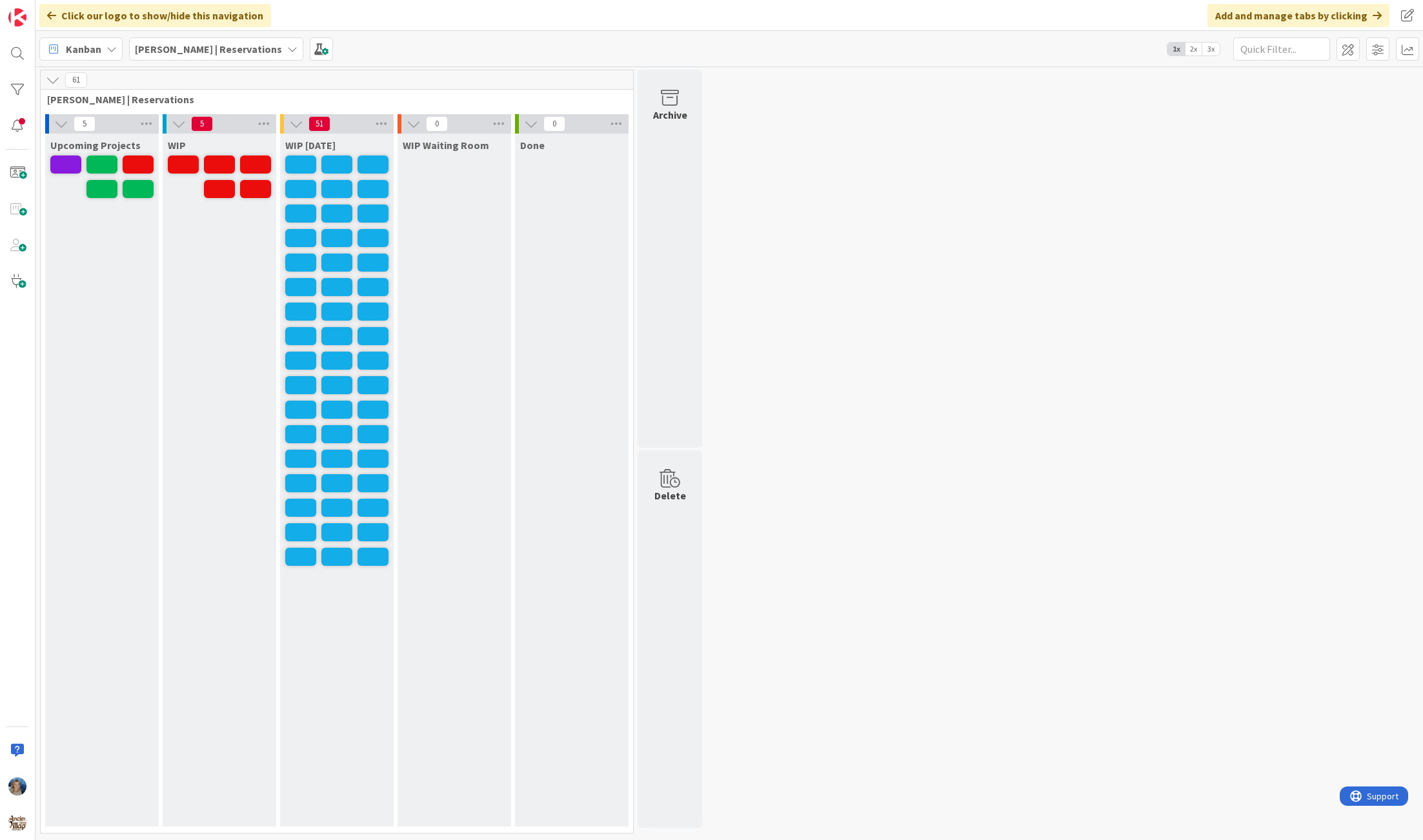
click at [287, 50] on icon at bounding box center [292, 49] width 11 height 11
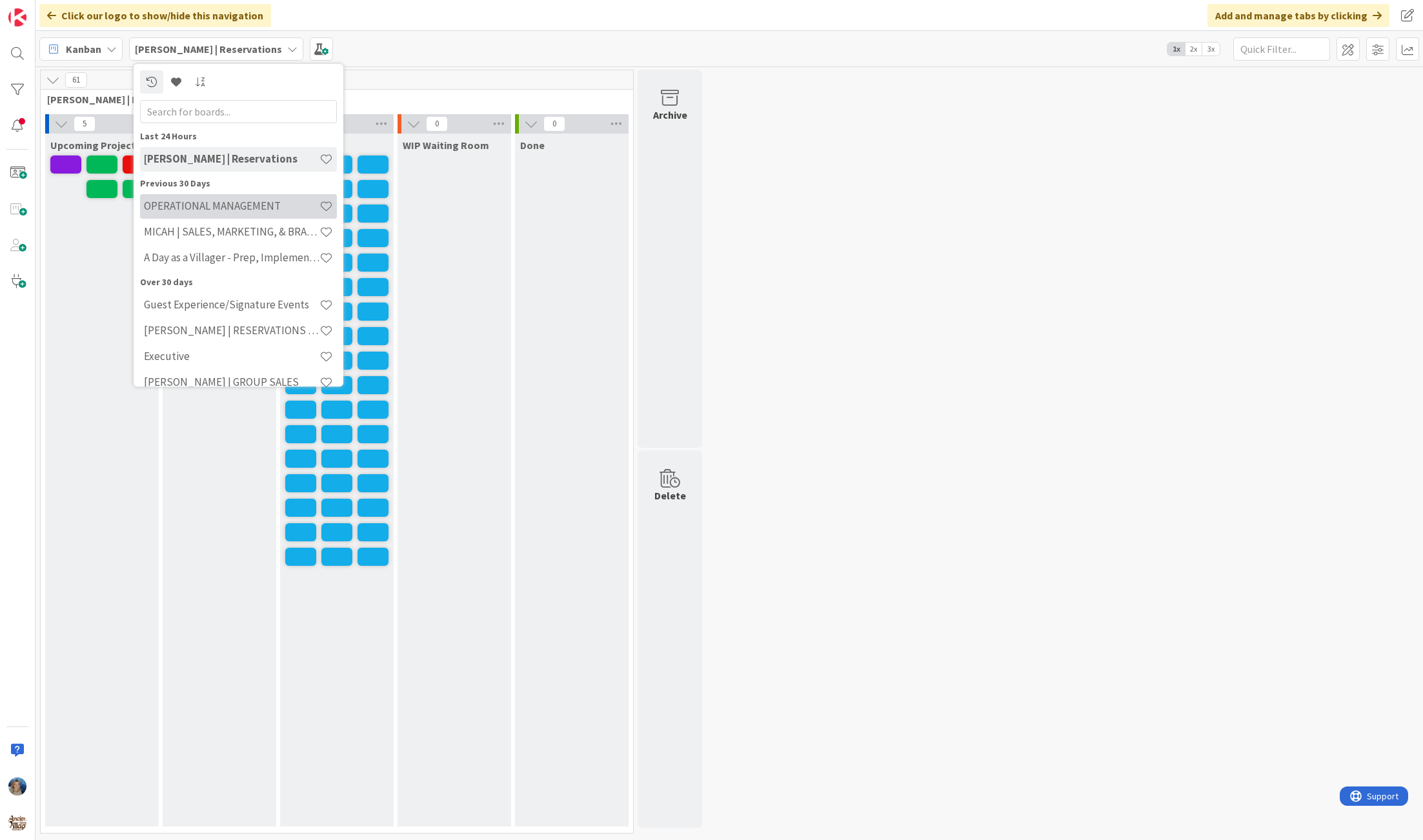
click at [231, 204] on h4 "OPERATIONAL MANAGEMENT" at bounding box center [231, 206] width 175 height 13
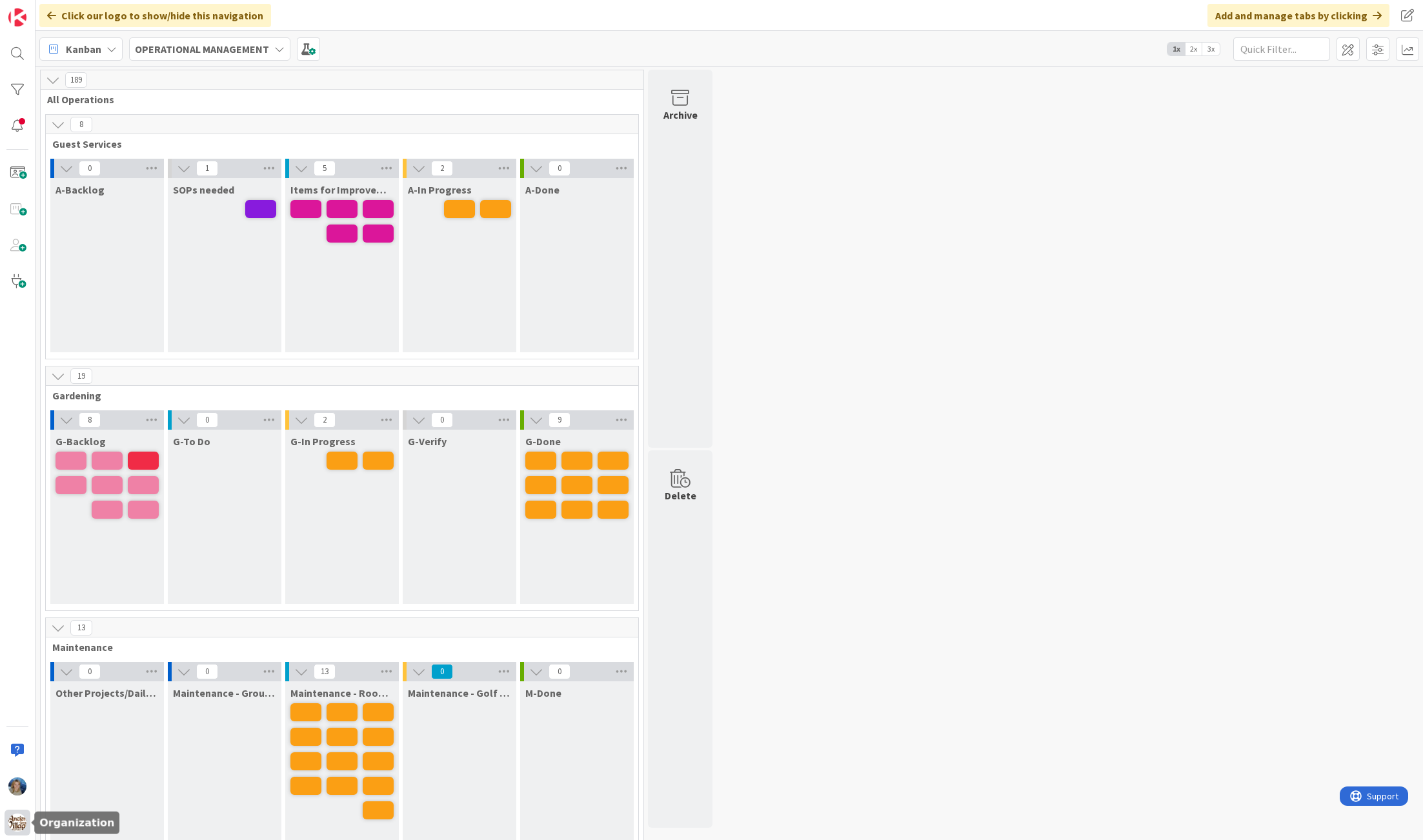
click at [12, 817] on img at bounding box center [17, 823] width 18 height 18
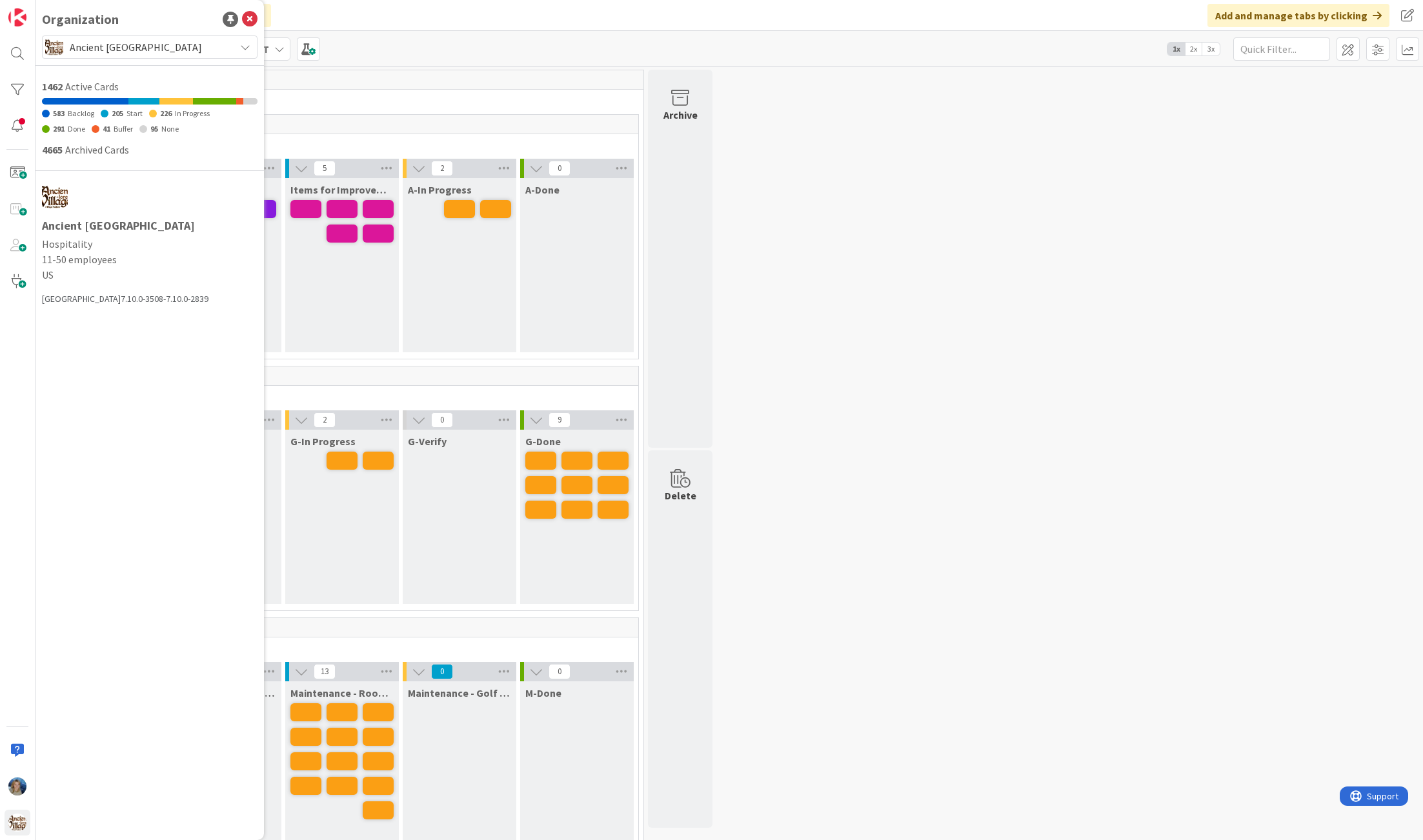
click at [182, 51] on span "Ancient Lore Village" at bounding box center [149, 47] width 159 height 18
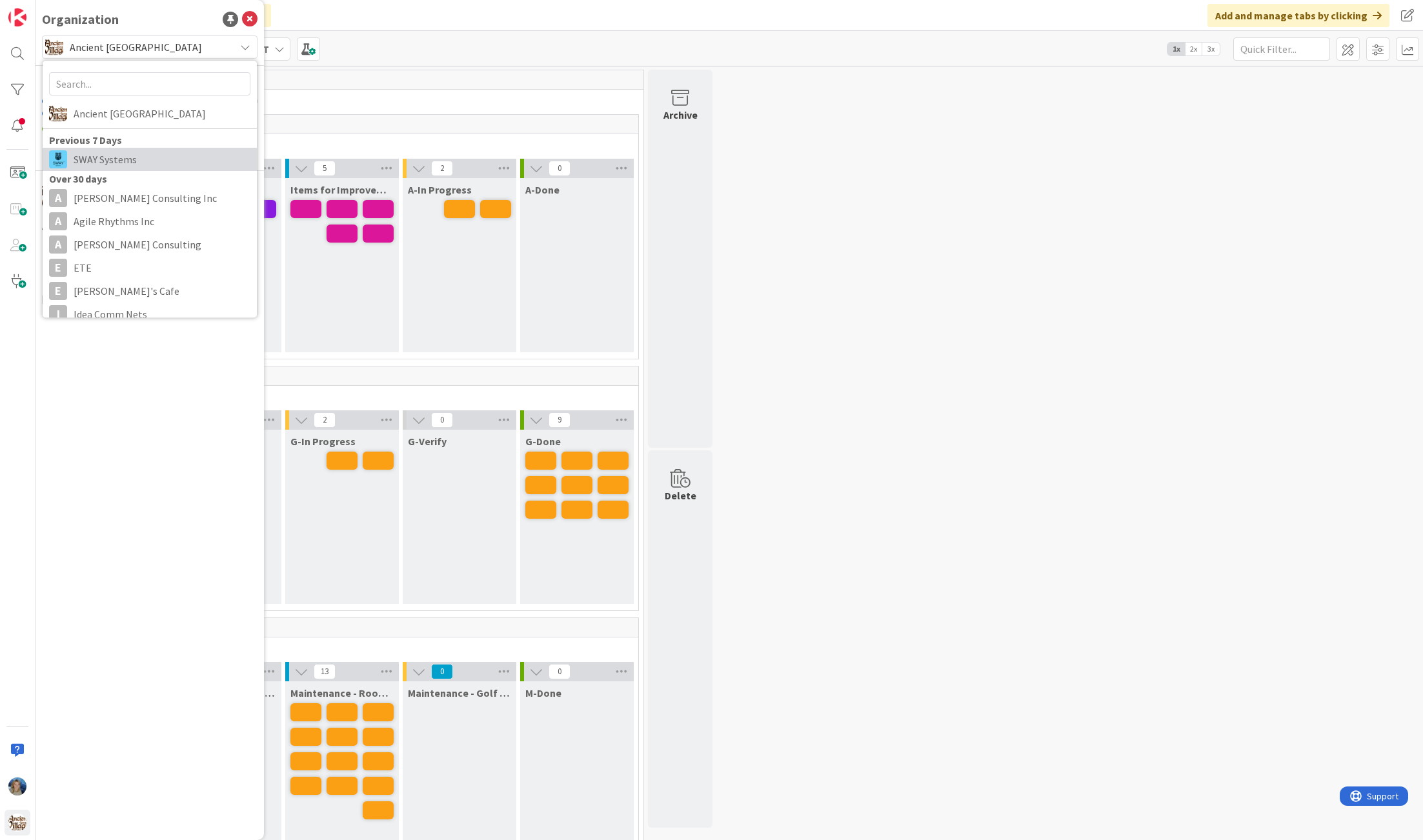
click at [146, 150] on span "SWAY Systems" at bounding box center [162, 159] width 177 height 20
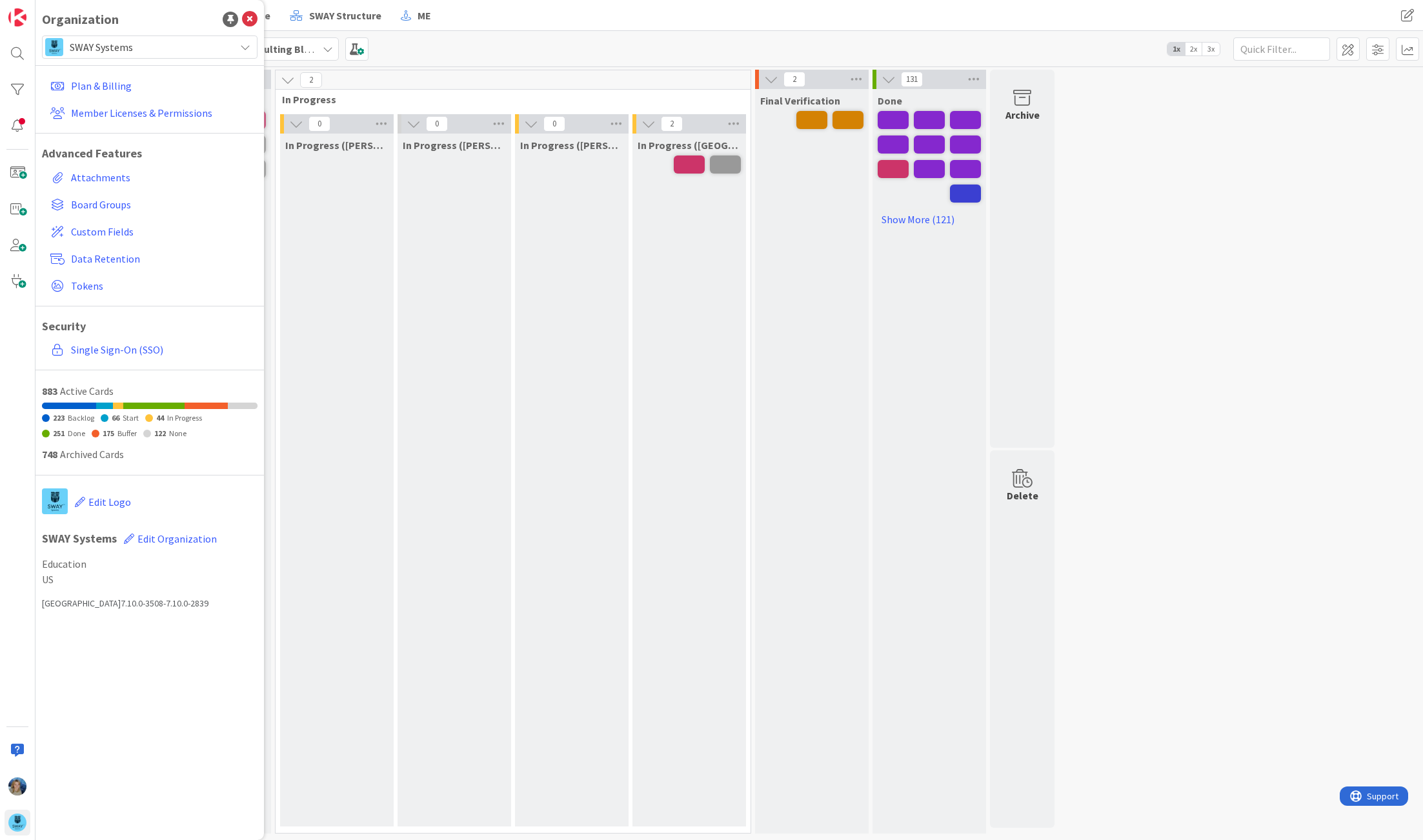
click at [126, 42] on span "SWAY Systems" at bounding box center [149, 47] width 159 height 18
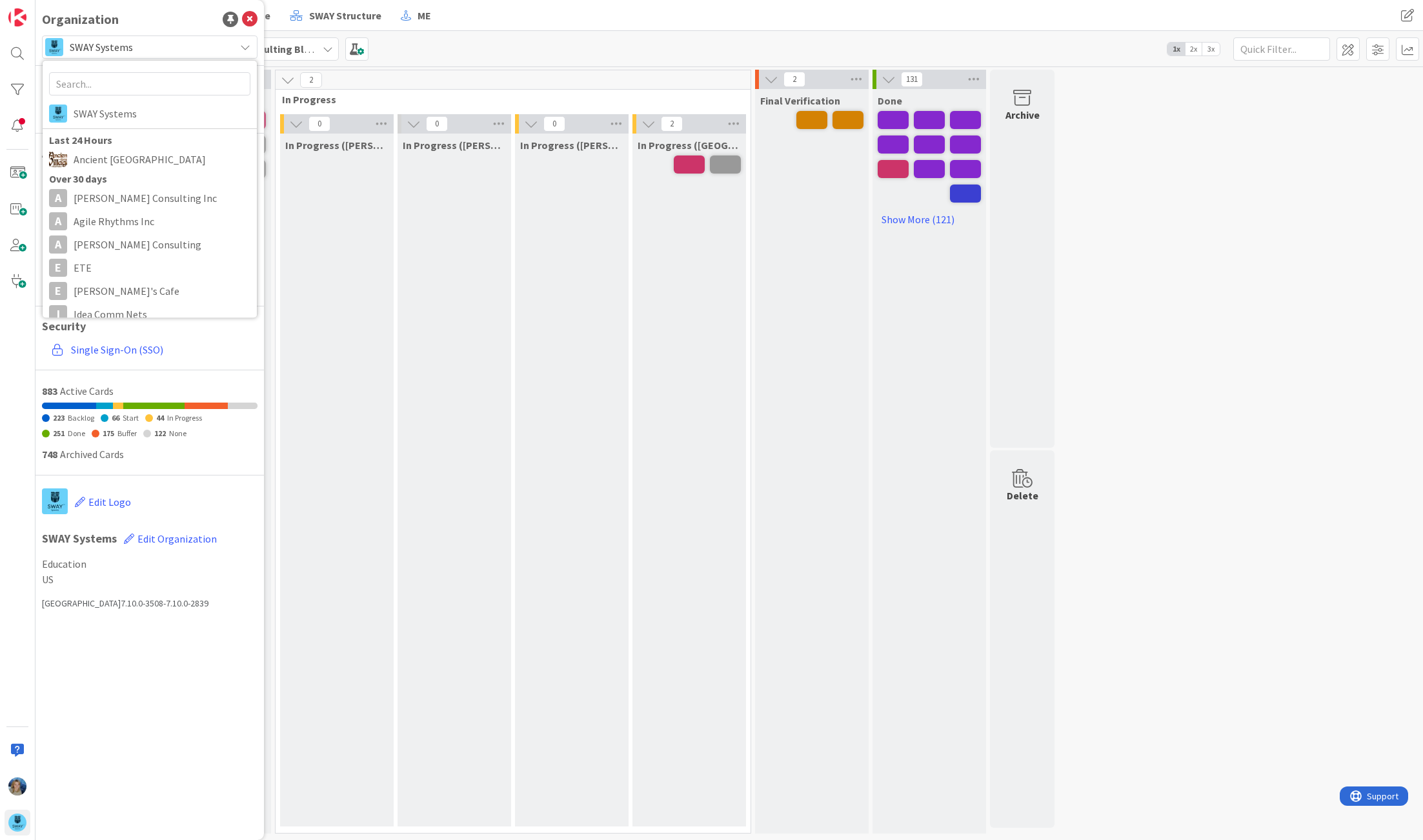
click at [440, 29] on div "The SWAY Barb me SWAY Structure ME The SWAY Barb me SWAY Structure ME" at bounding box center [729, 15] width 1387 height 31
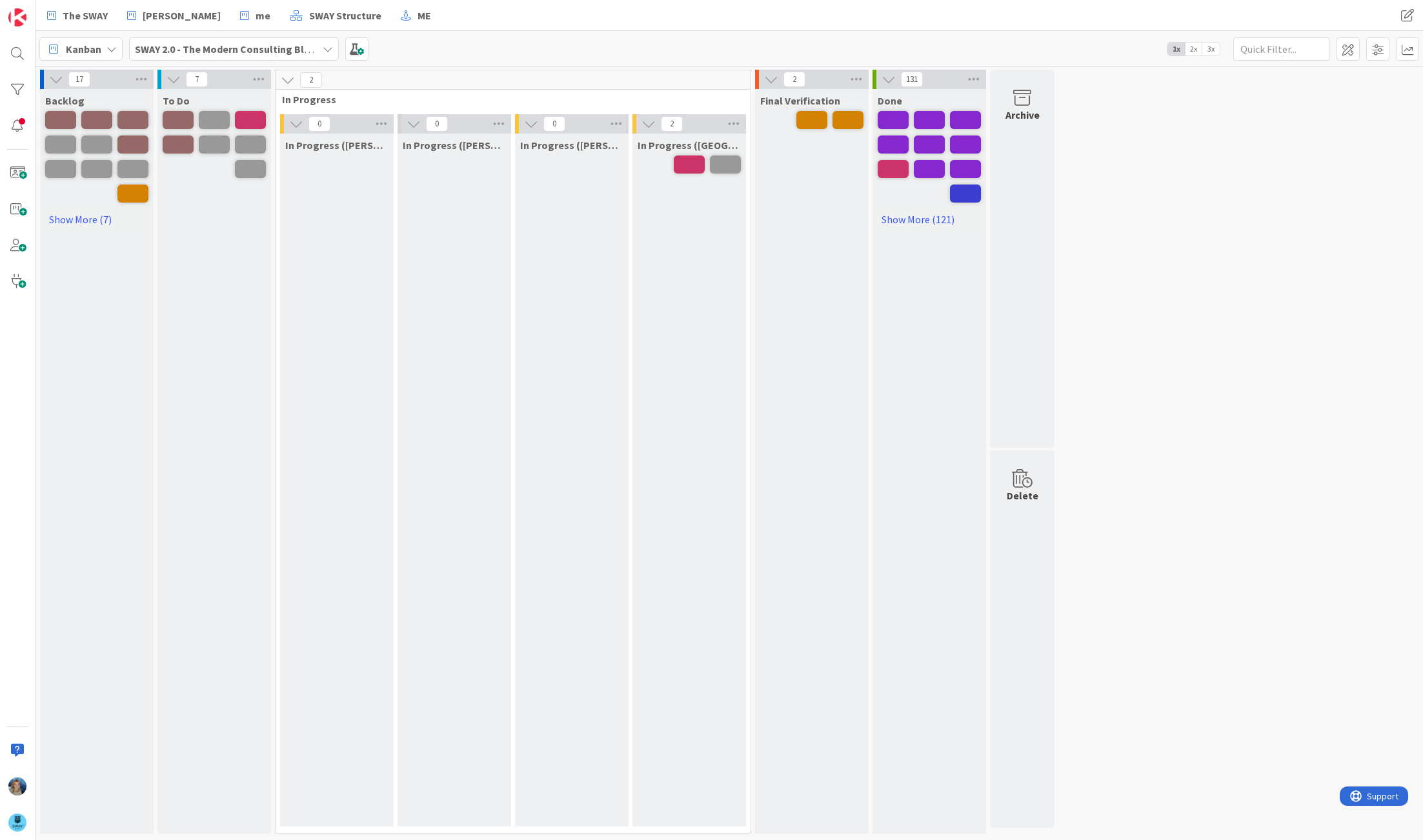
click at [201, 45] on b "SWAY 2.0 - The Modern Consulting Blueprint" at bounding box center [236, 48] width 203 height 13
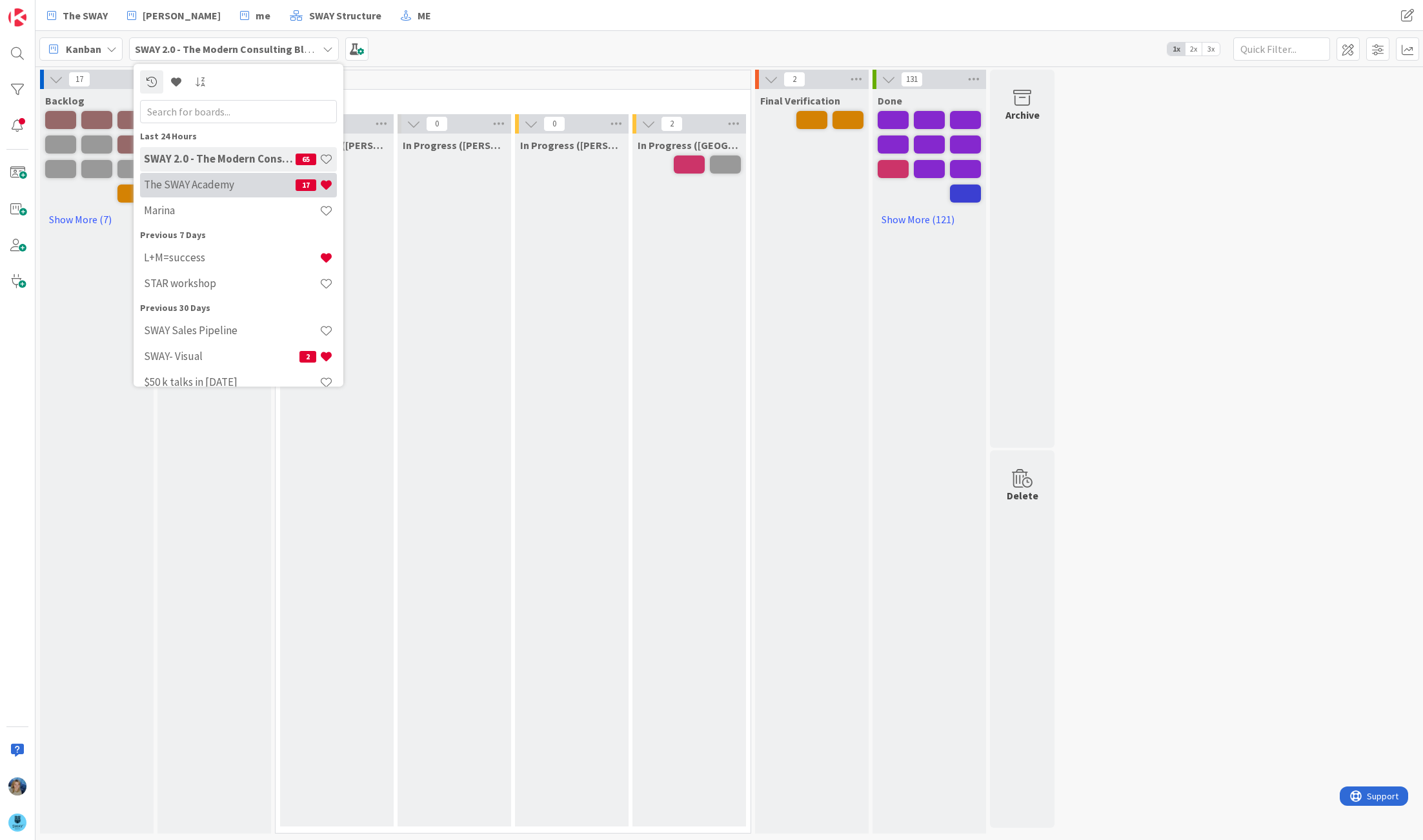
click at [206, 183] on h4 "The SWAY Academy" at bounding box center [219, 185] width 152 height 13
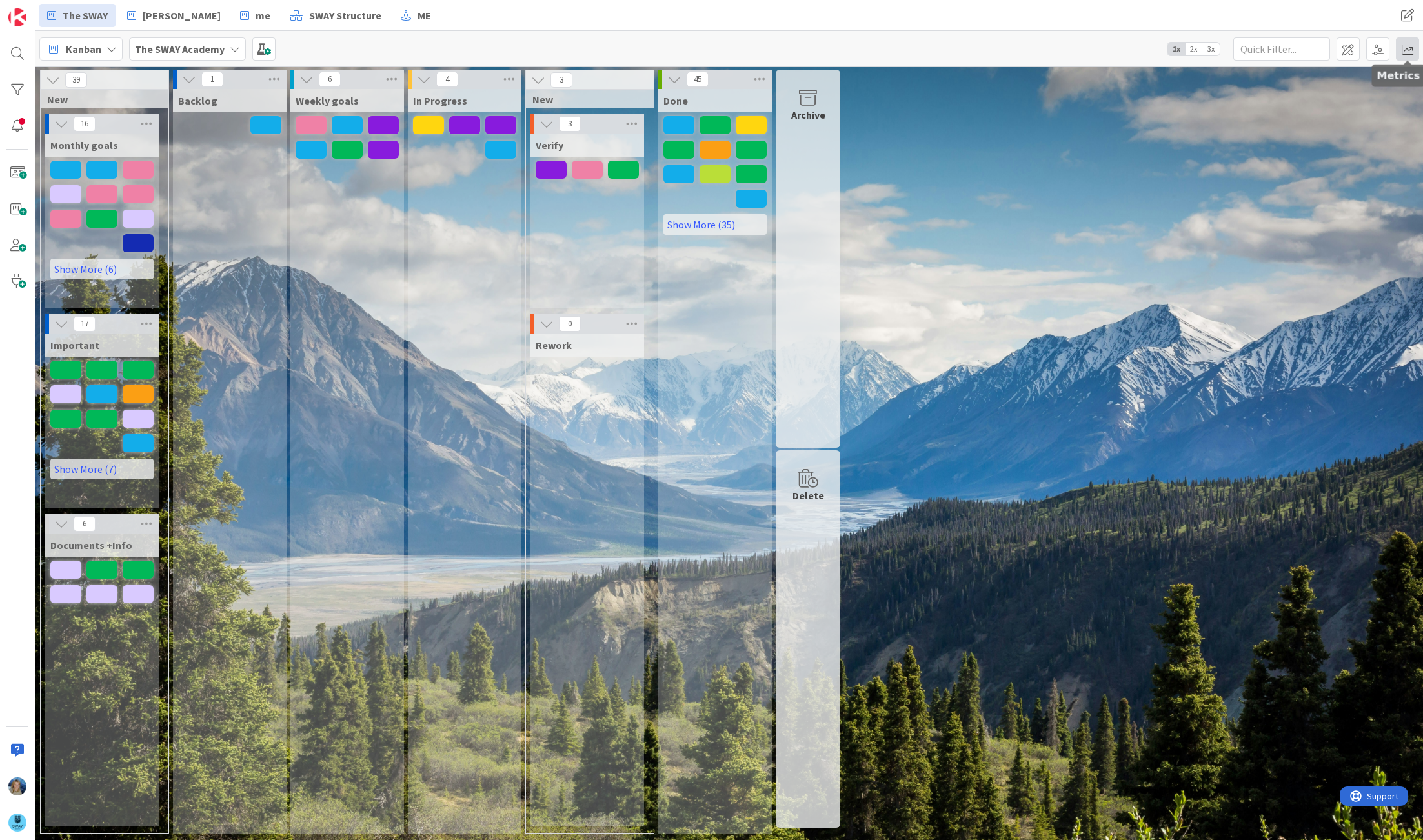
click at [1403, 47] on span at bounding box center [1407, 49] width 23 height 23
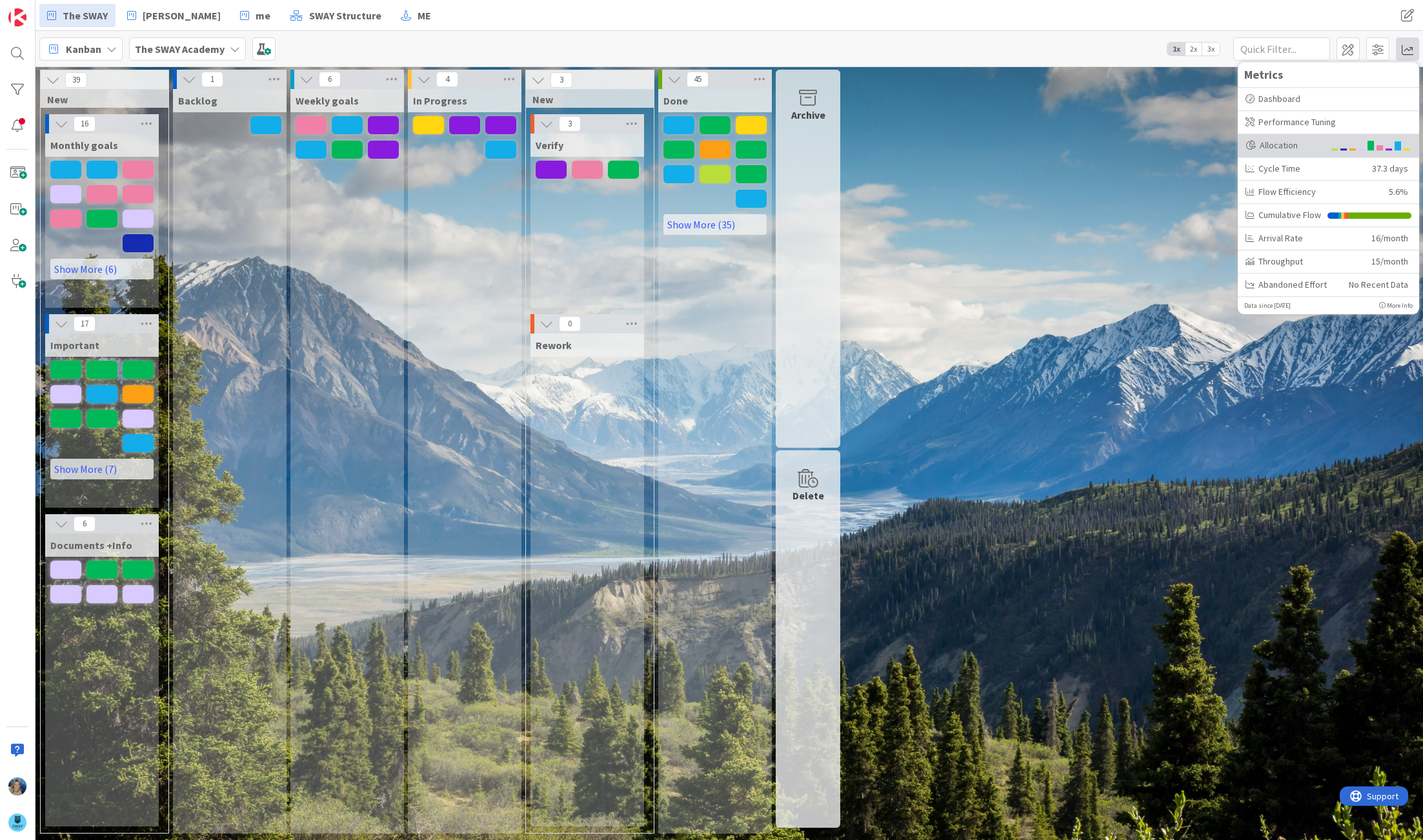
click at [1256, 146] on div "Allocation" at bounding box center [1284, 146] width 78 height 14
